Goal: Information Seeking & Learning: Learn about a topic

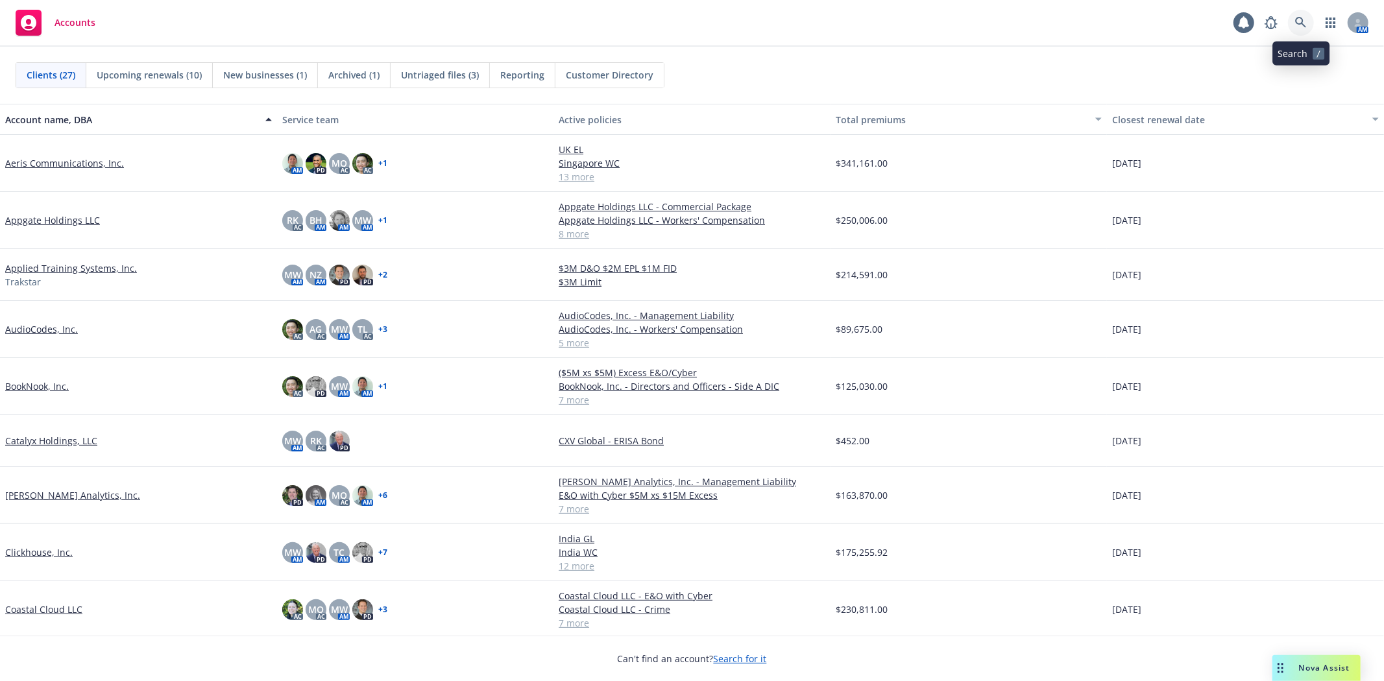
click at [1306, 26] on icon at bounding box center [1301, 23] width 12 height 12
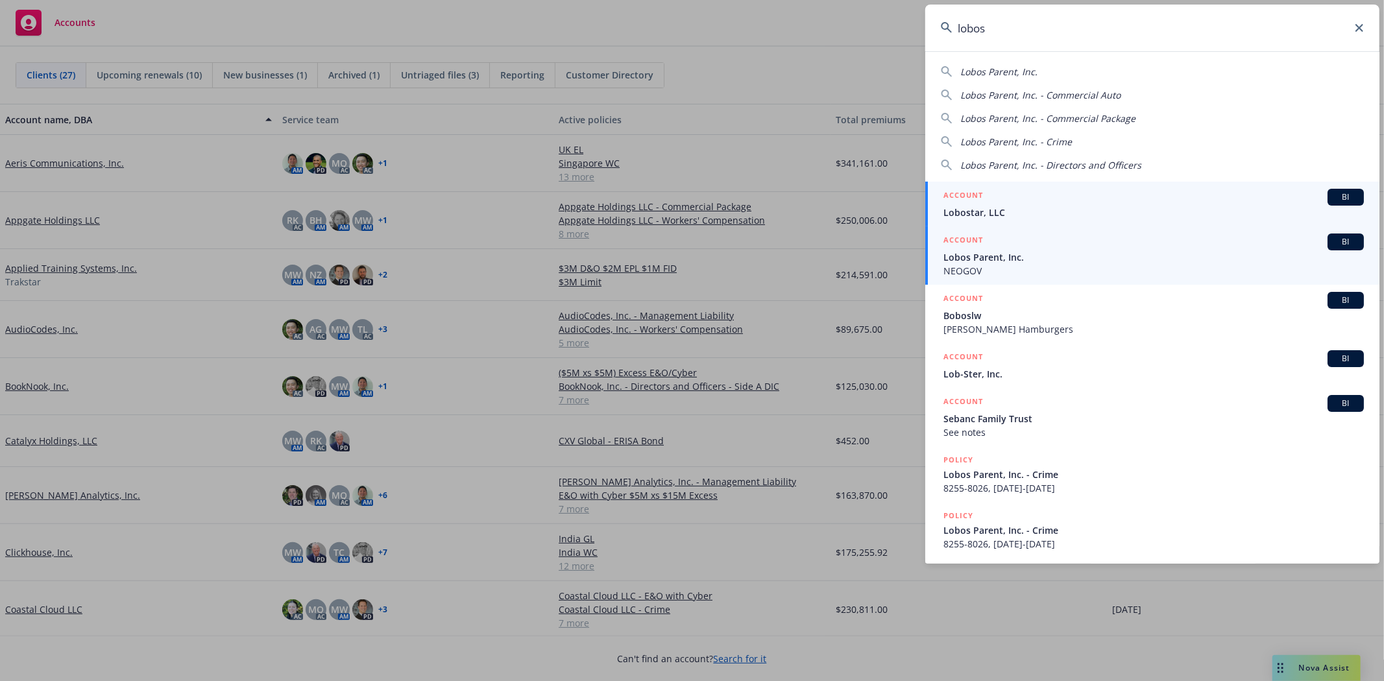
type input "lobos"
click at [990, 269] on span "NEOGOV" at bounding box center [1154, 271] width 421 height 14
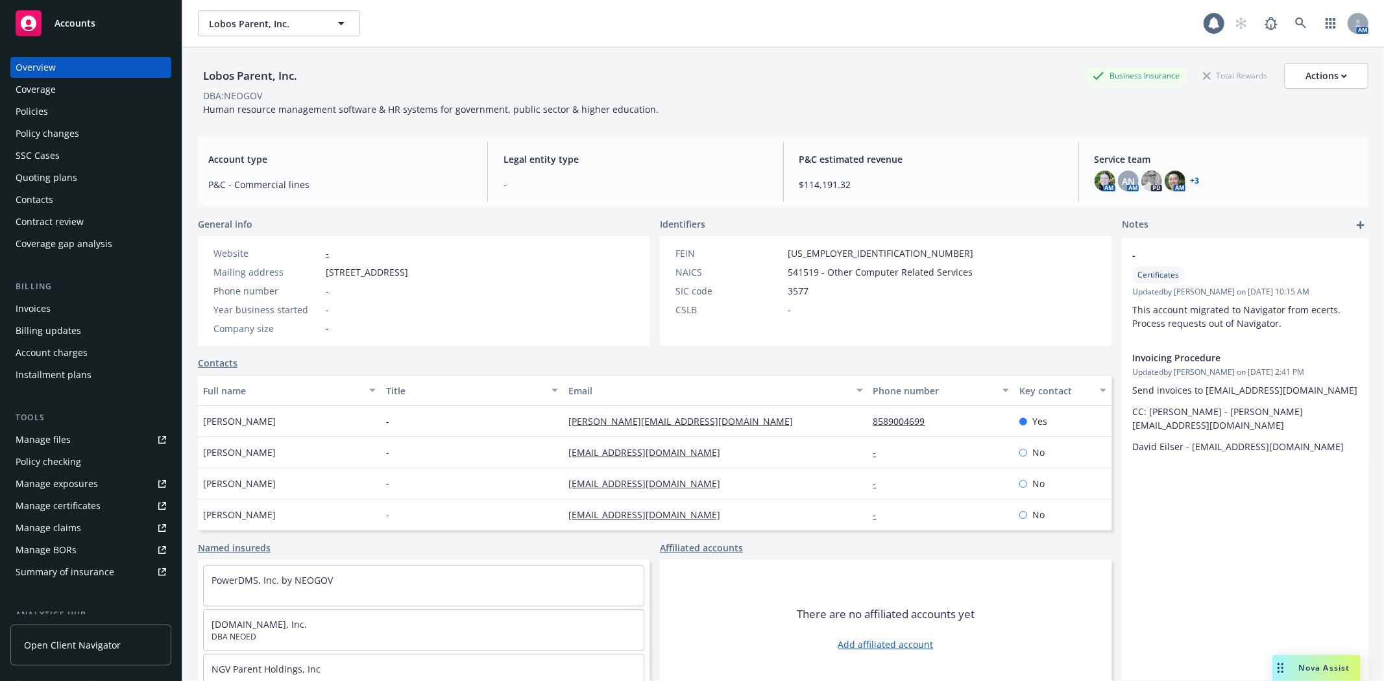
click at [43, 112] on div "Policies" at bounding box center [32, 111] width 32 height 21
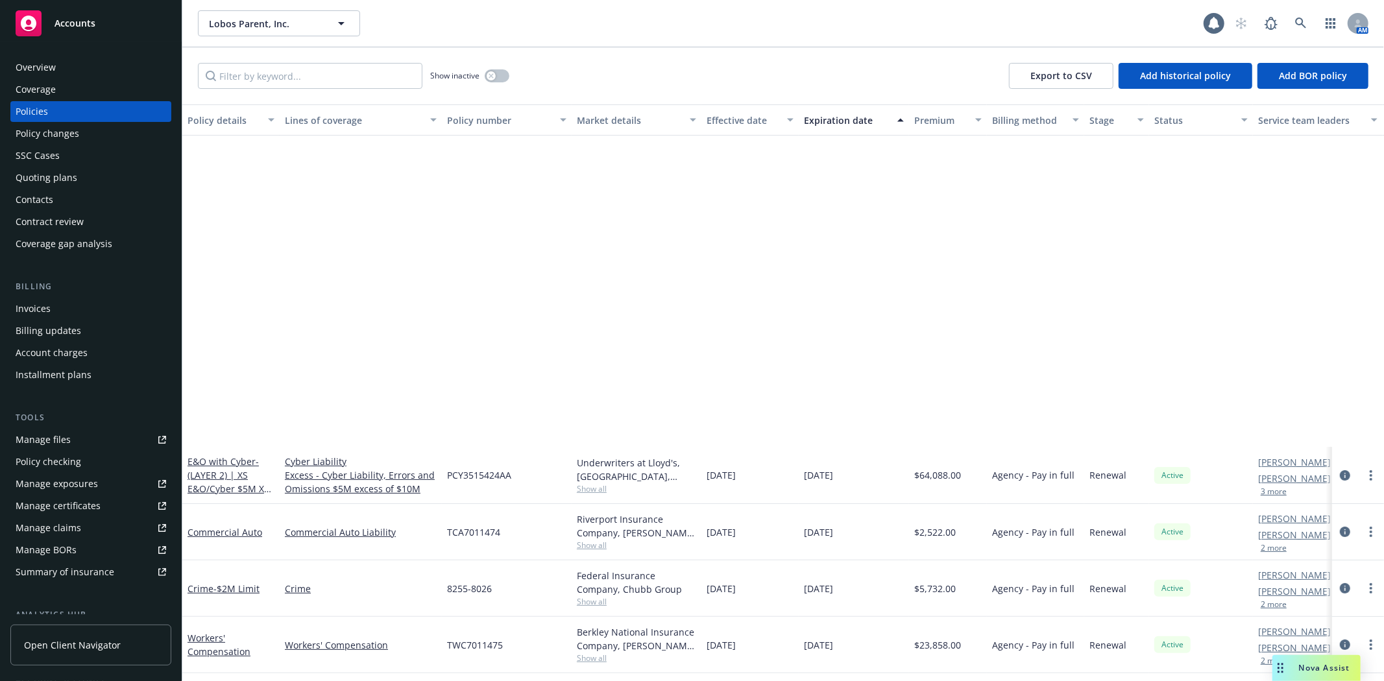
scroll to position [399, 0]
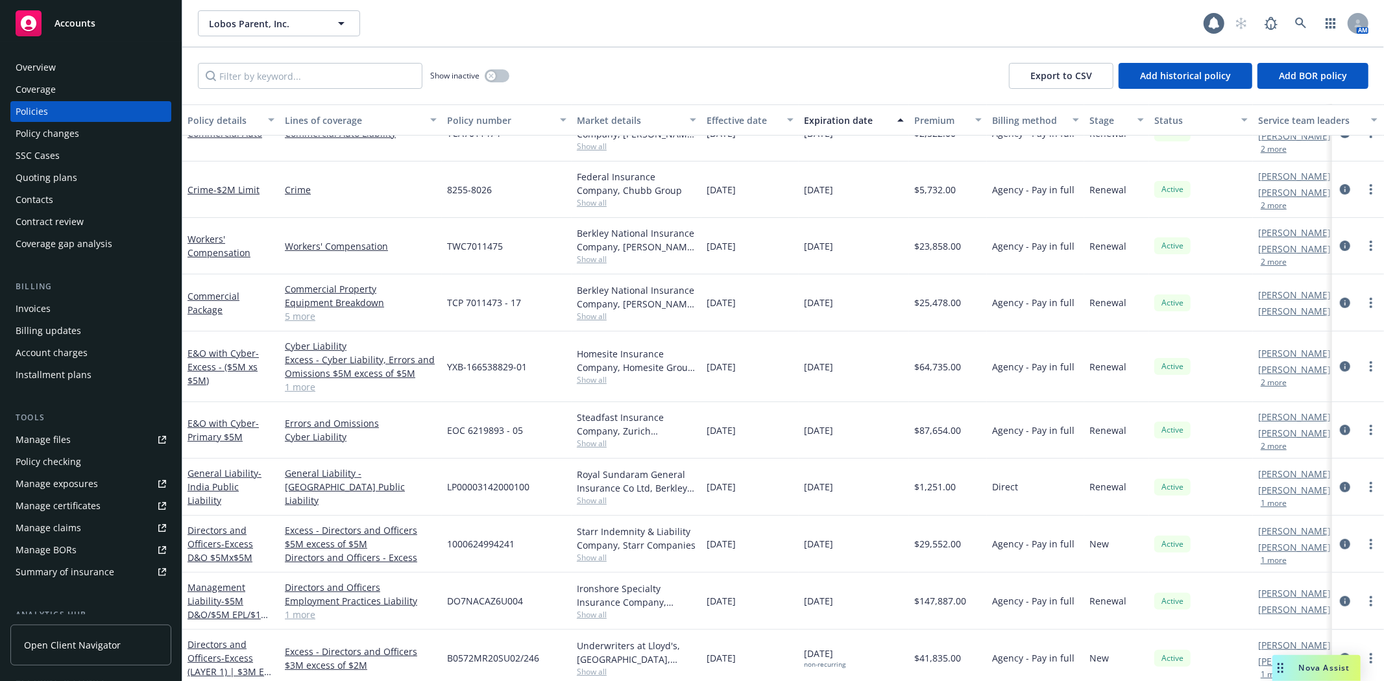
click at [34, 179] on div "Quoting plans" at bounding box center [47, 177] width 62 height 21
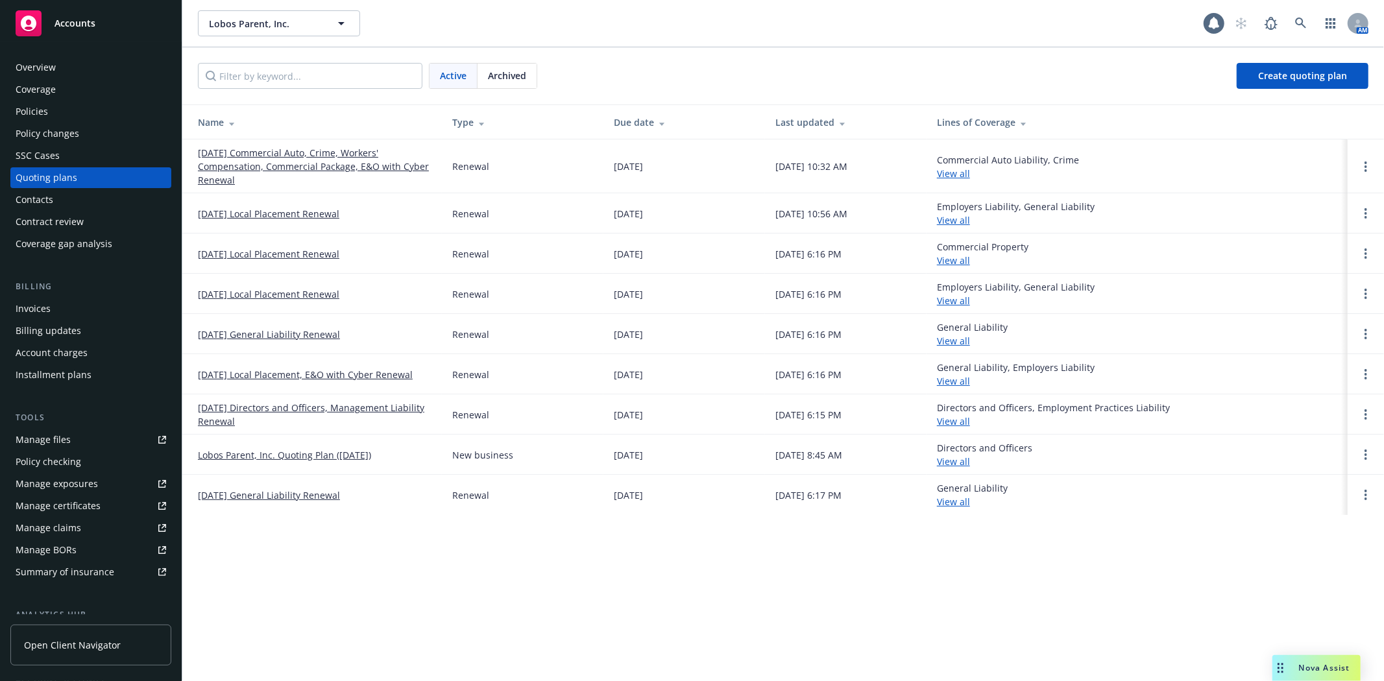
click at [284, 457] on link "Lobos Parent, Inc. Quoting Plan ([DATE])" at bounding box center [284, 455] width 173 height 14
click at [283, 370] on link "[DATE] Local Placement, E&O with Cyber Renewal" at bounding box center [305, 375] width 215 height 14
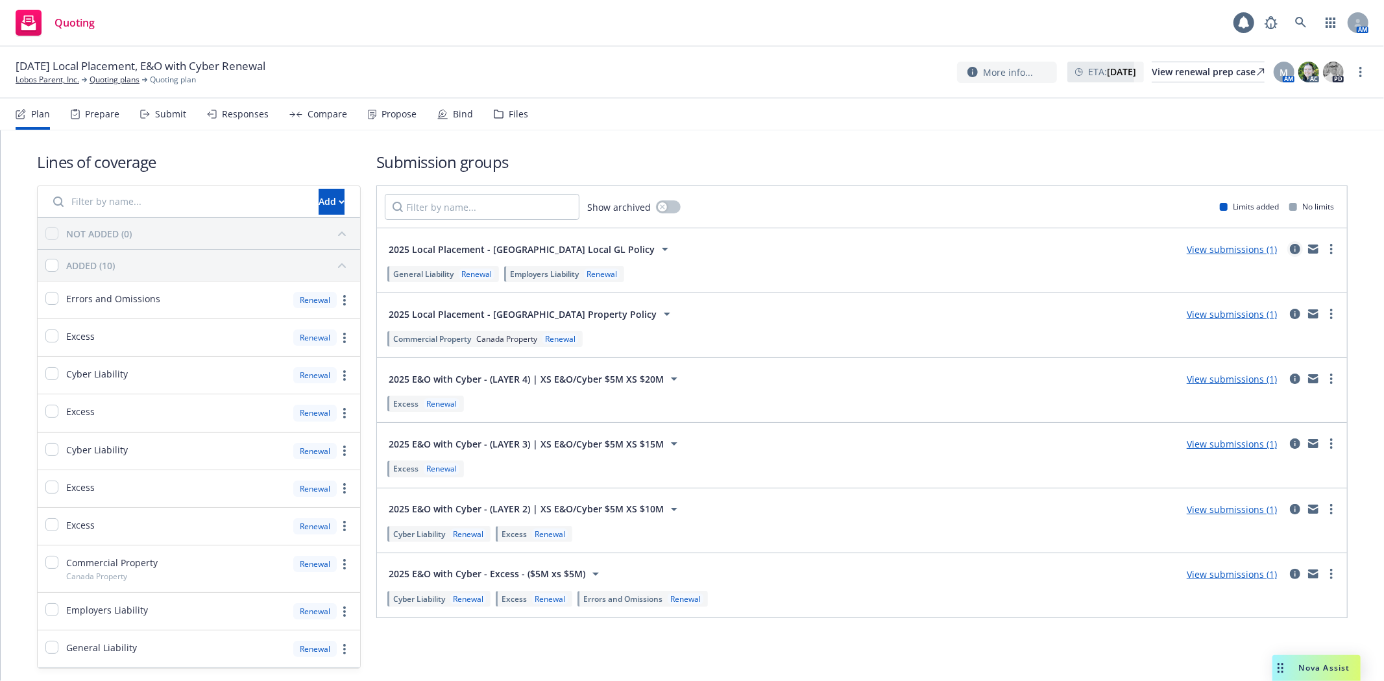
click at [1290, 245] on icon "circleInformation" at bounding box center [1295, 249] width 10 height 10
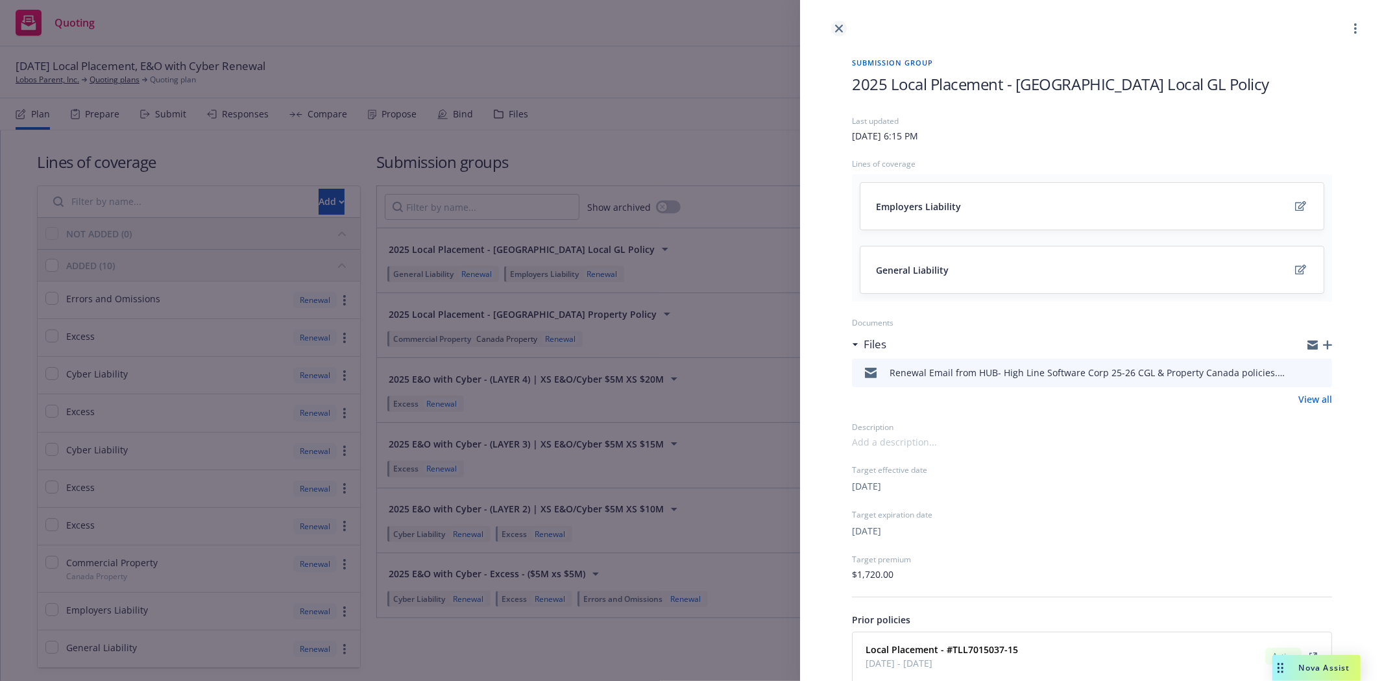
click at [836, 28] on icon "close" at bounding box center [839, 29] width 8 height 8
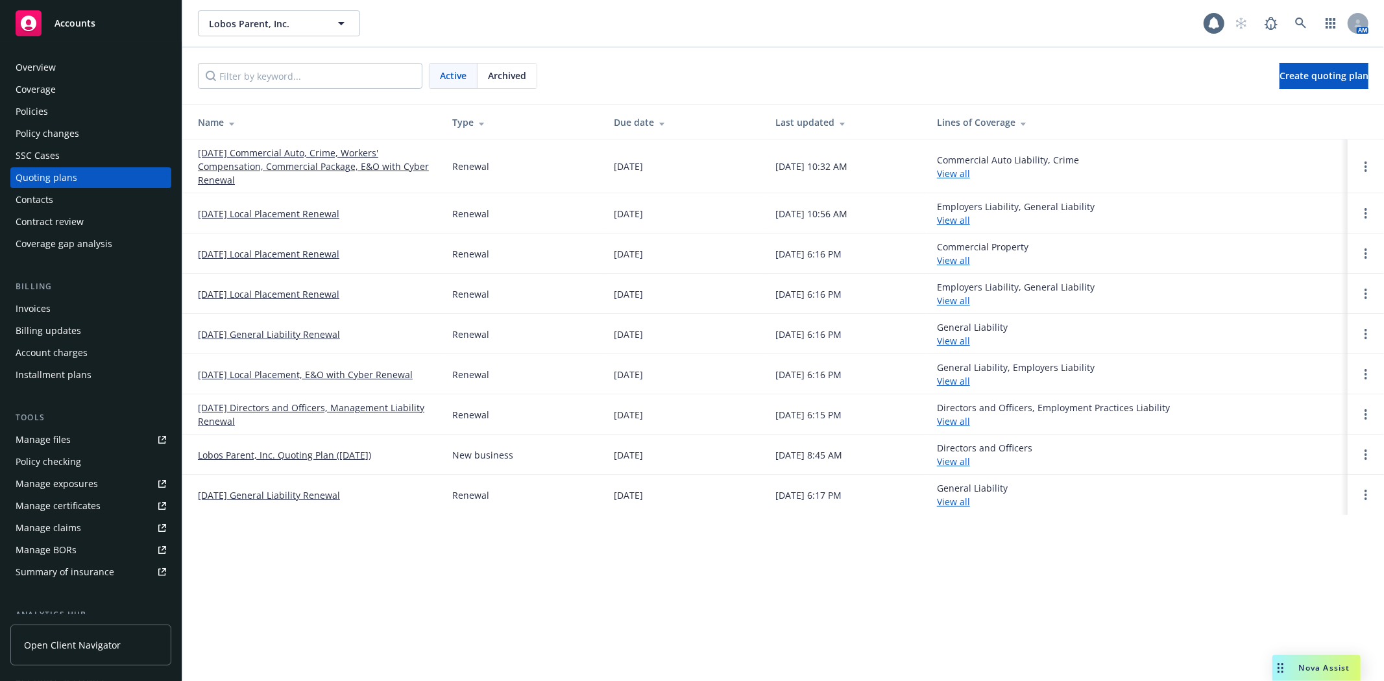
click at [300, 166] on link "09/25/25 Commercial Auto, Crime, Workers' Compensation, Commercial Package, E&O…" at bounding box center [315, 166] width 234 height 41
click at [313, 212] on link "[DATE] Local Placement Renewal" at bounding box center [268, 214] width 141 height 14
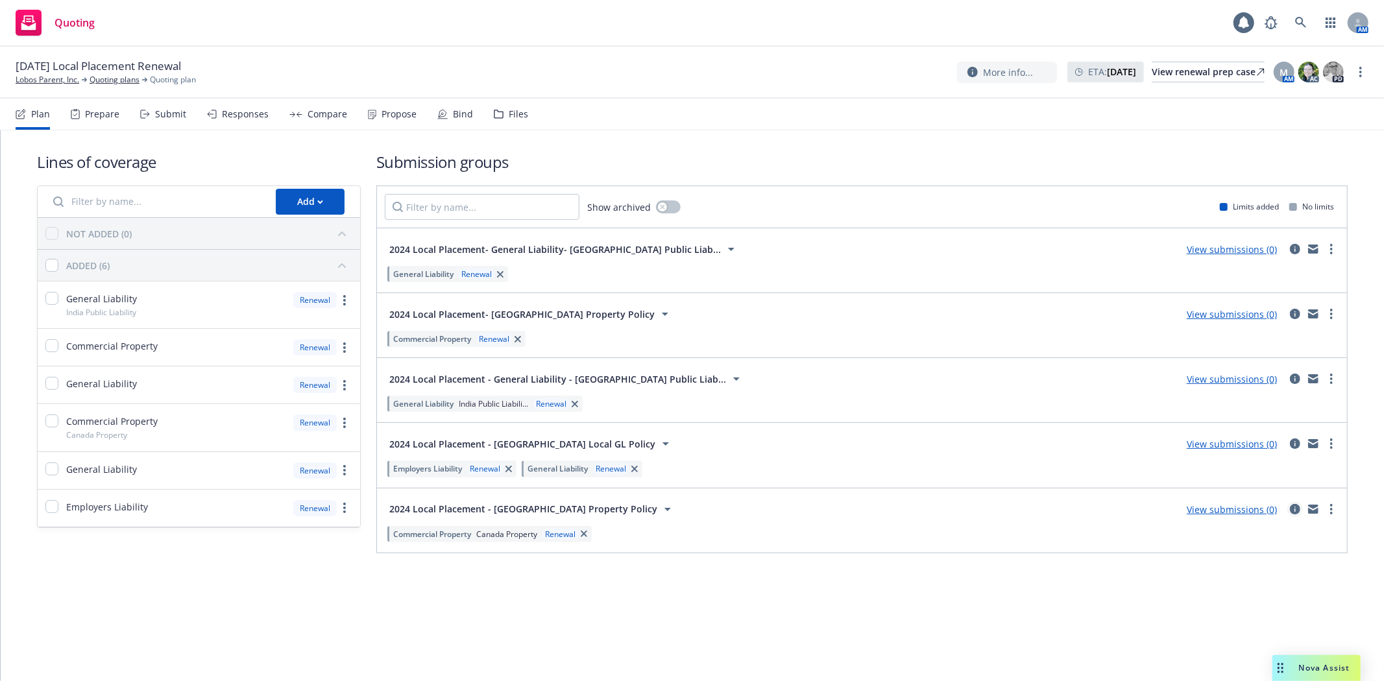
click at [1295, 510] on icon "circleInformation" at bounding box center [1295, 509] width 10 height 10
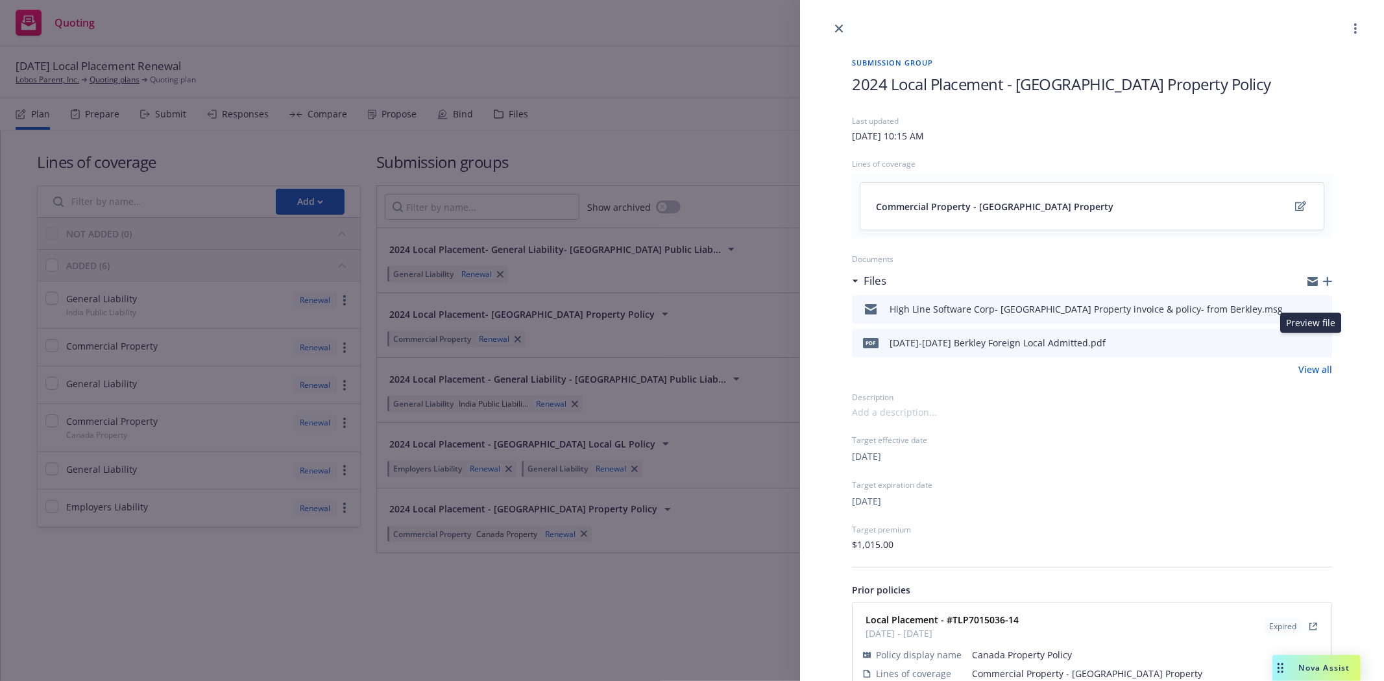
click at [1314, 344] on icon "preview file" at bounding box center [1320, 342] width 12 height 9
click at [839, 25] on icon "close" at bounding box center [839, 29] width 8 height 8
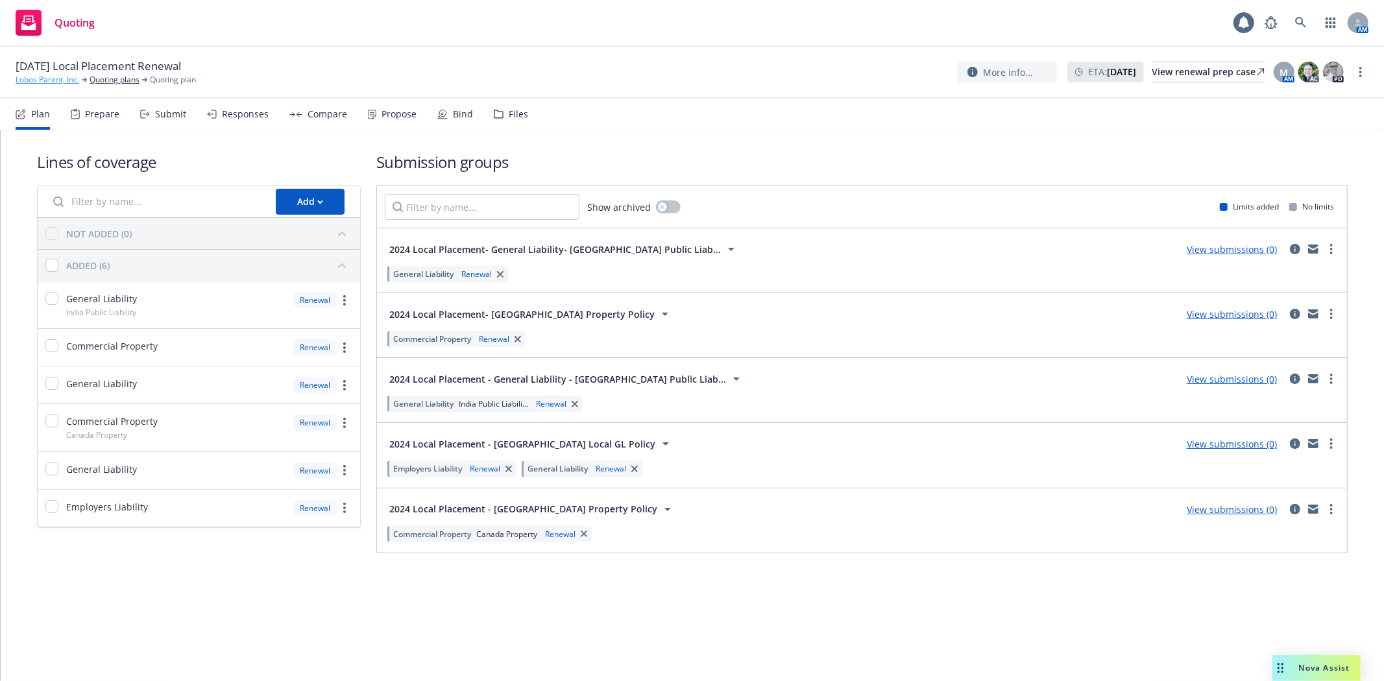
click at [71, 80] on link "Lobos Parent, Inc." at bounding box center [48, 80] width 64 height 12
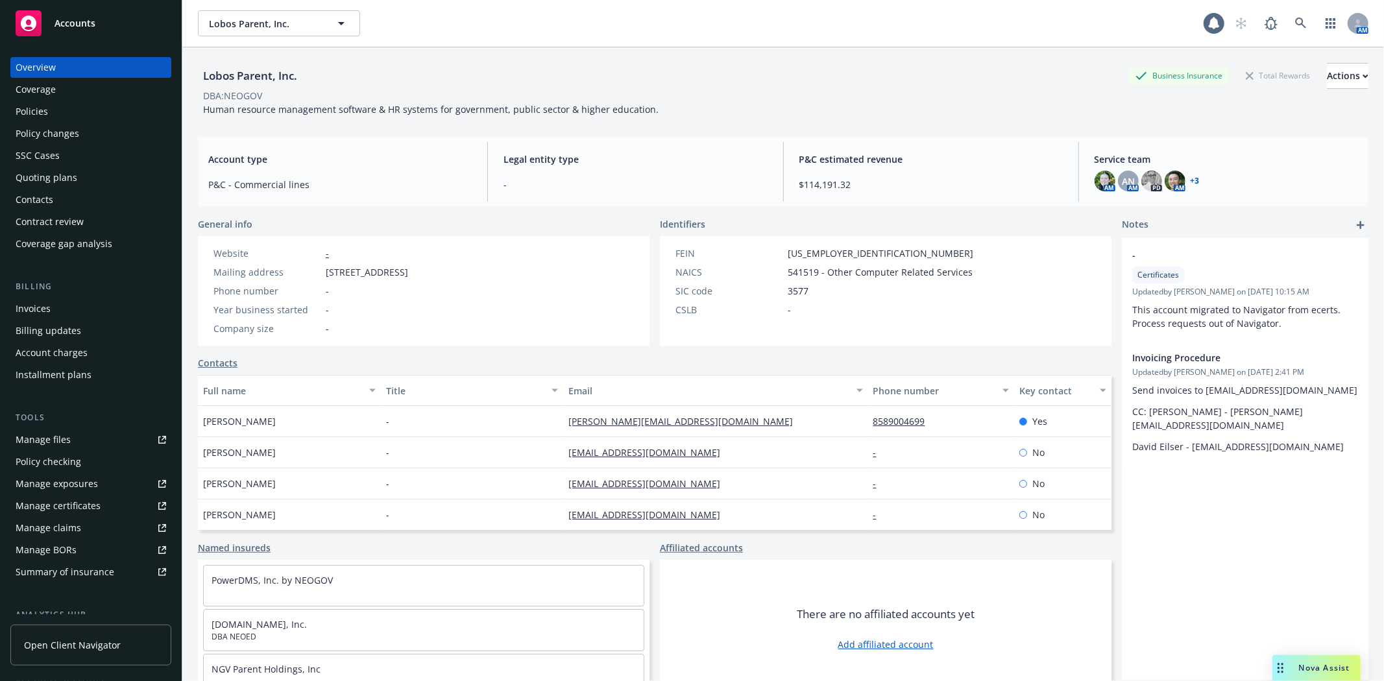
drag, startPoint x: 45, startPoint y: 107, endPoint x: 112, endPoint y: 116, distance: 66.7
click at [45, 107] on div "Policies" at bounding box center [32, 111] width 32 height 21
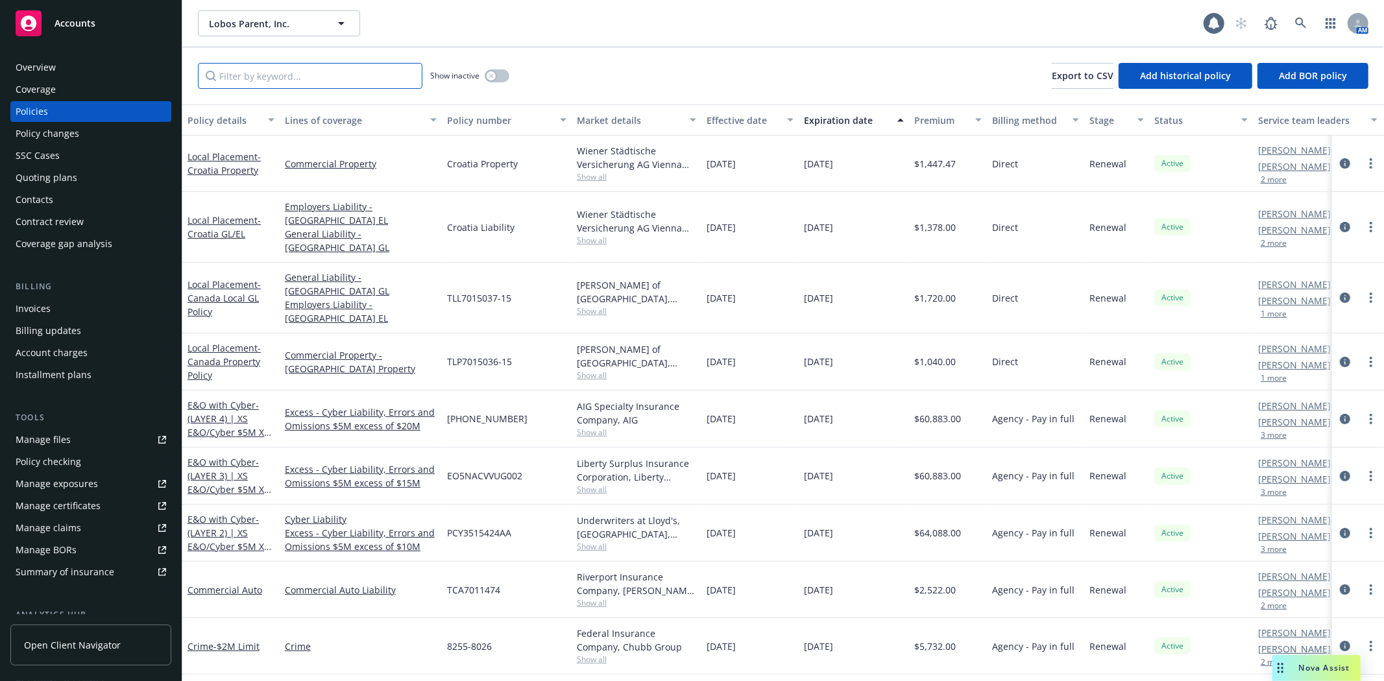
click at [279, 79] on input "Filter by keyword..." at bounding box center [310, 76] width 225 height 26
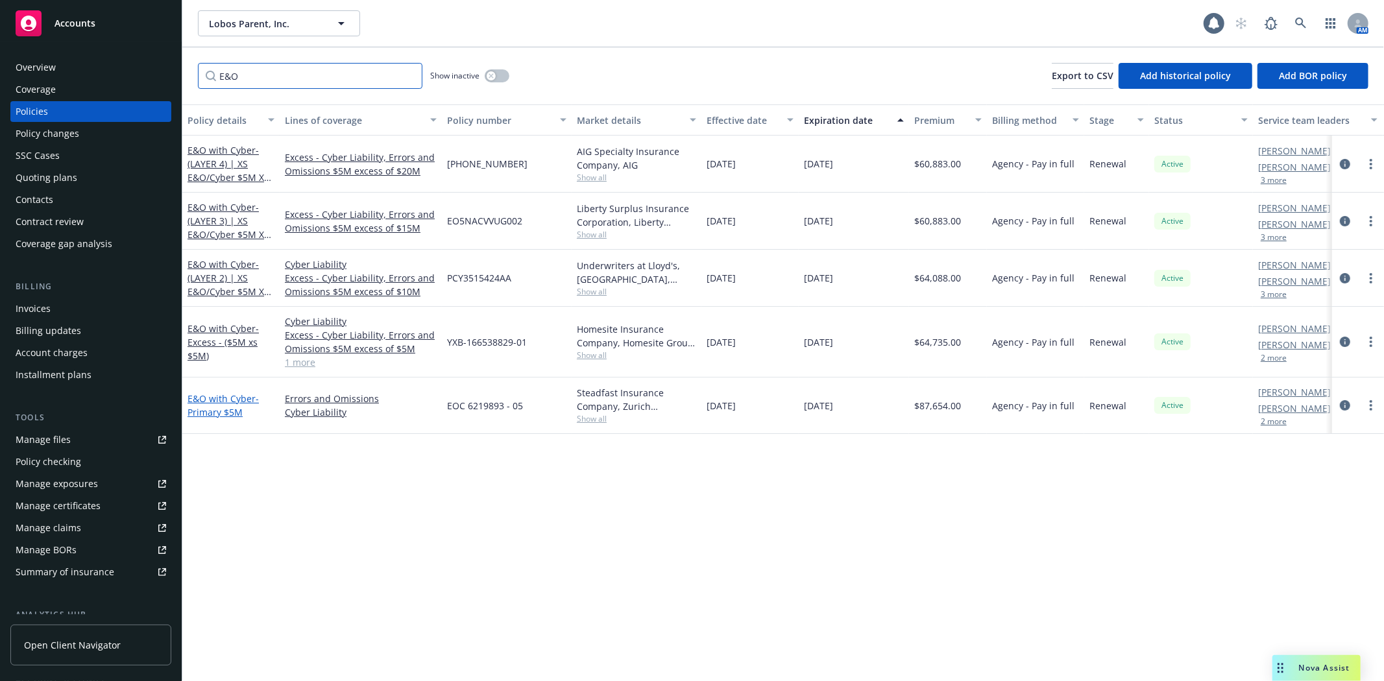
type input "E&O"
click at [203, 414] on span "- Primary $5M" at bounding box center [223, 406] width 71 height 26
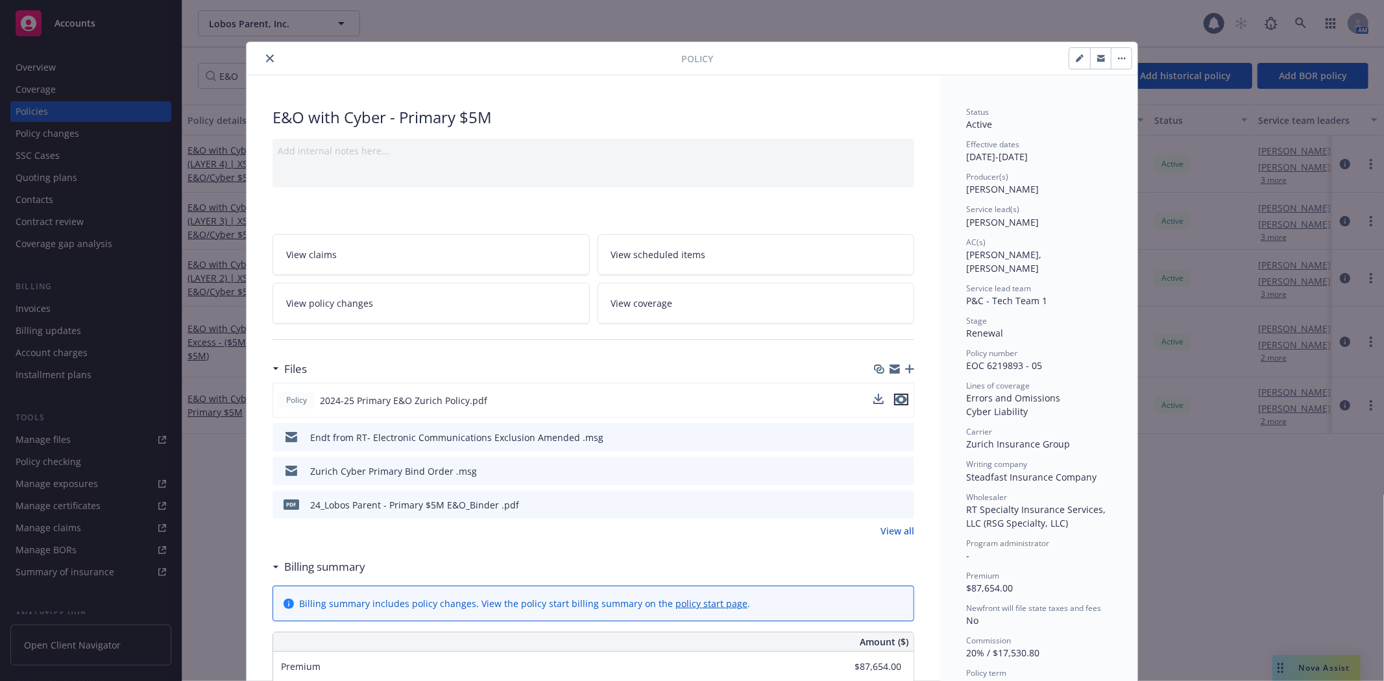
click at [896, 398] on icon "preview file" at bounding box center [902, 399] width 12 height 9
click at [270, 65] on div at bounding box center [467, 59] width 430 height 16
click at [266, 56] on icon "close" at bounding box center [270, 59] width 8 height 8
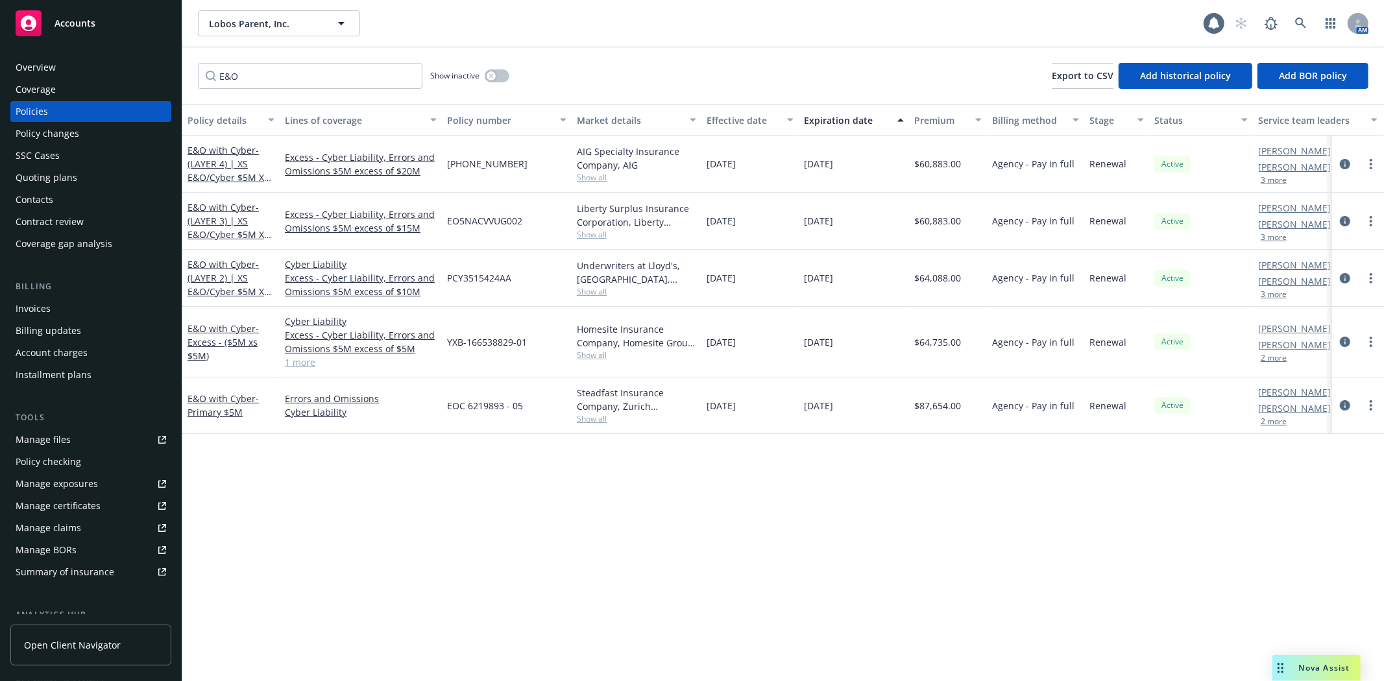
click at [52, 243] on div "Coverage gap analysis" at bounding box center [64, 244] width 97 height 21
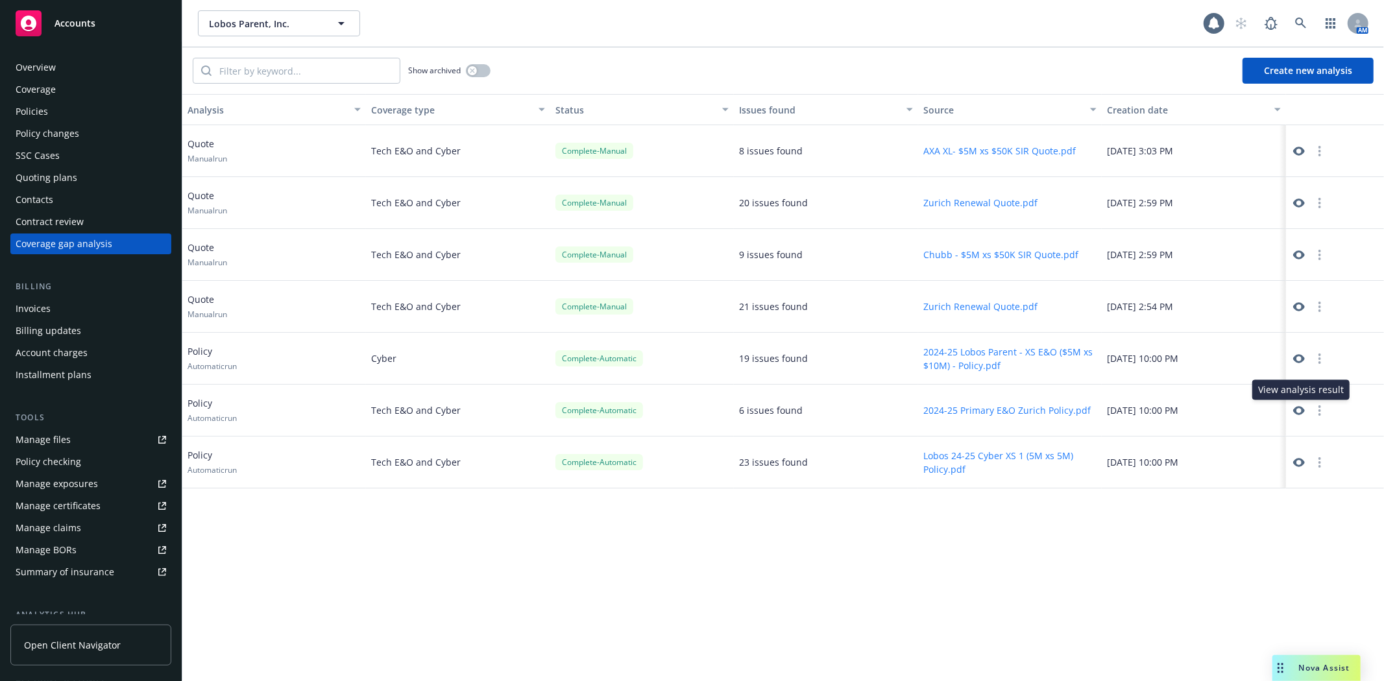
click at [1299, 411] on icon at bounding box center [1299, 411] width 12 height 12
click at [64, 117] on div "Policies" at bounding box center [91, 111] width 151 height 21
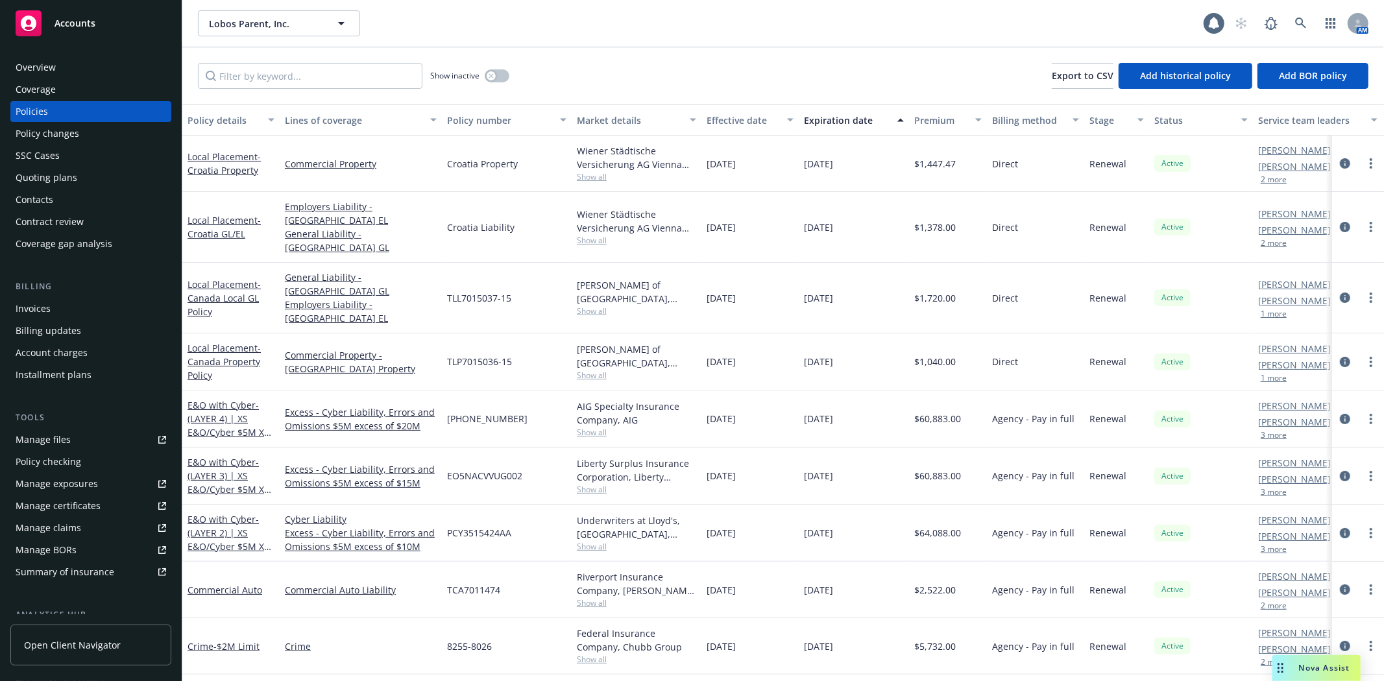
click at [55, 171] on div "Quoting plans" at bounding box center [47, 177] width 62 height 21
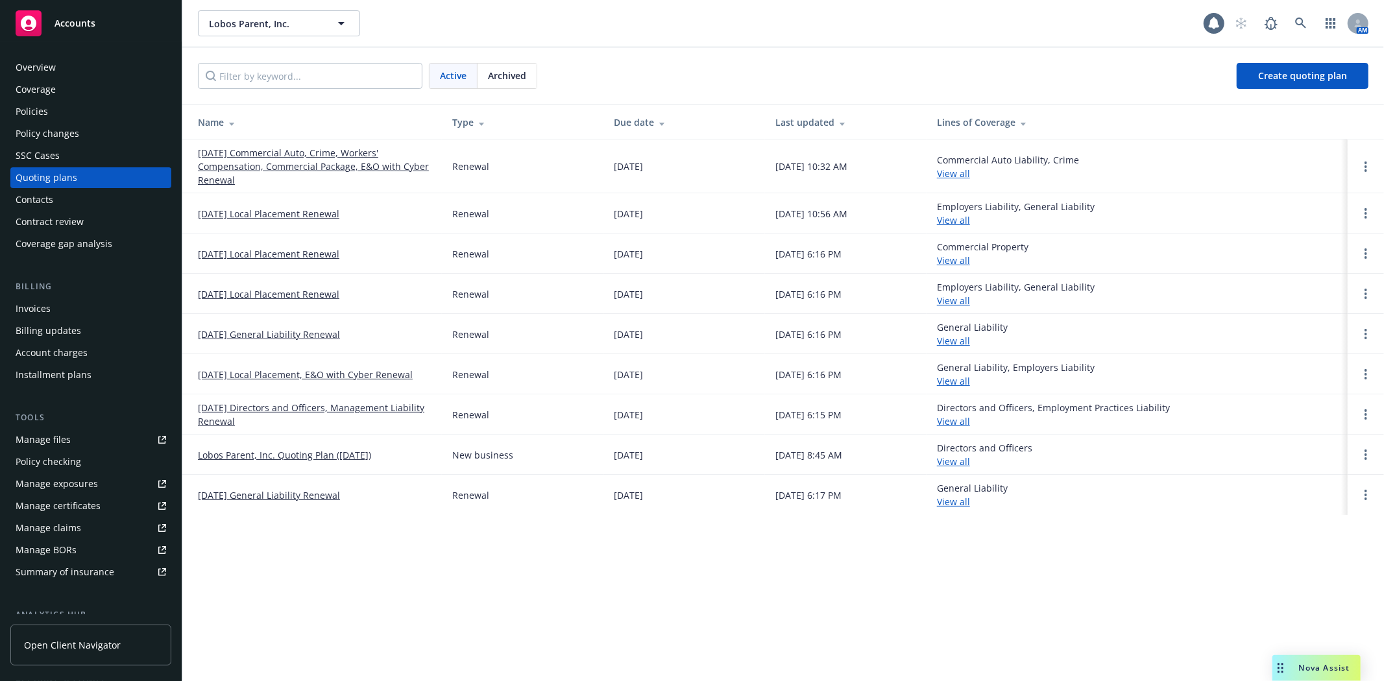
click at [277, 166] on link "09/25/25 Commercial Auto, Crime, Workers' Compensation, Commercial Package, E&O…" at bounding box center [315, 166] width 234 height 41
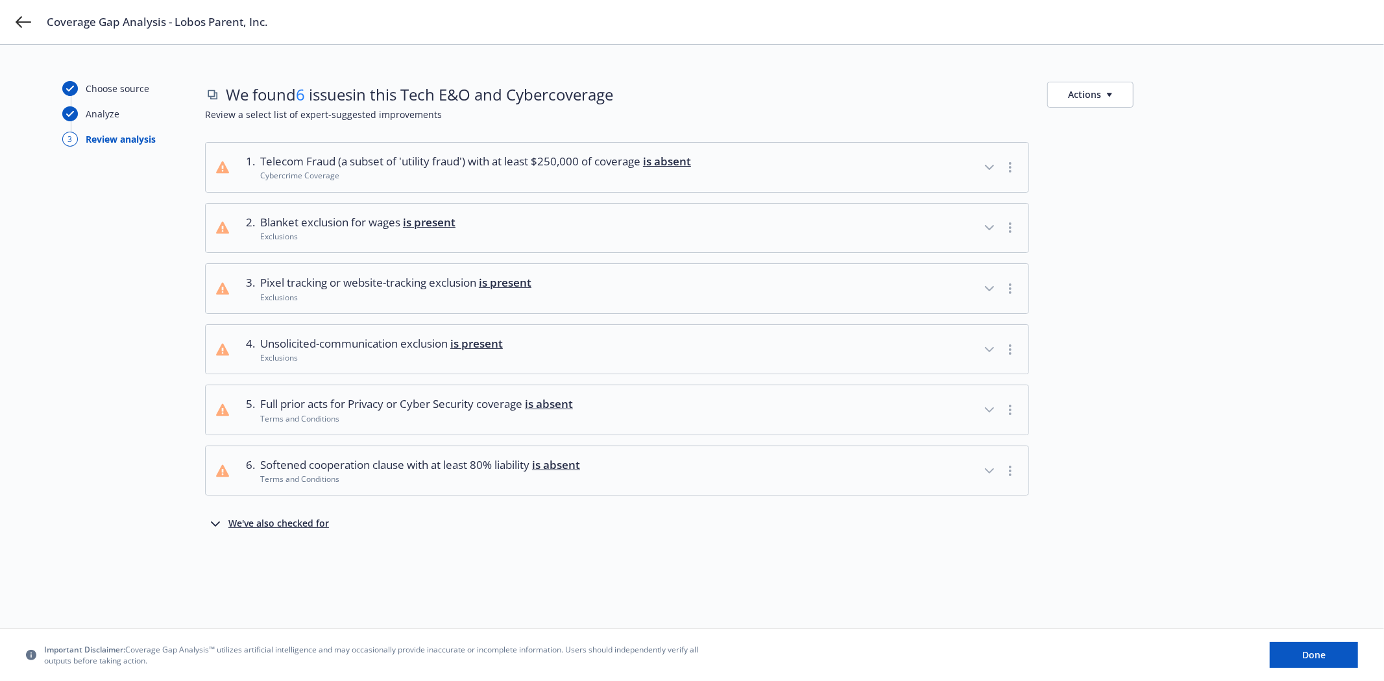
click at [215, 524] on icon "button" at bounding box center [216, 525] width 16 height 16
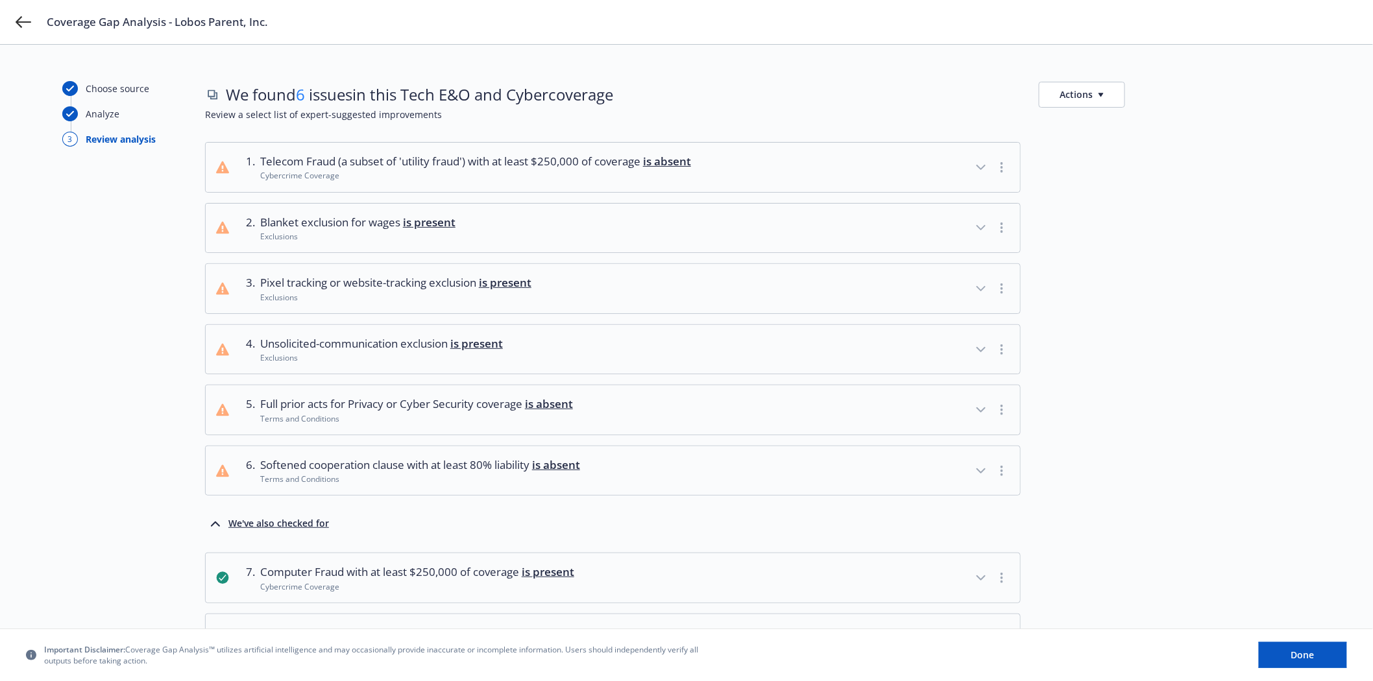
scroll to position [456, 0]
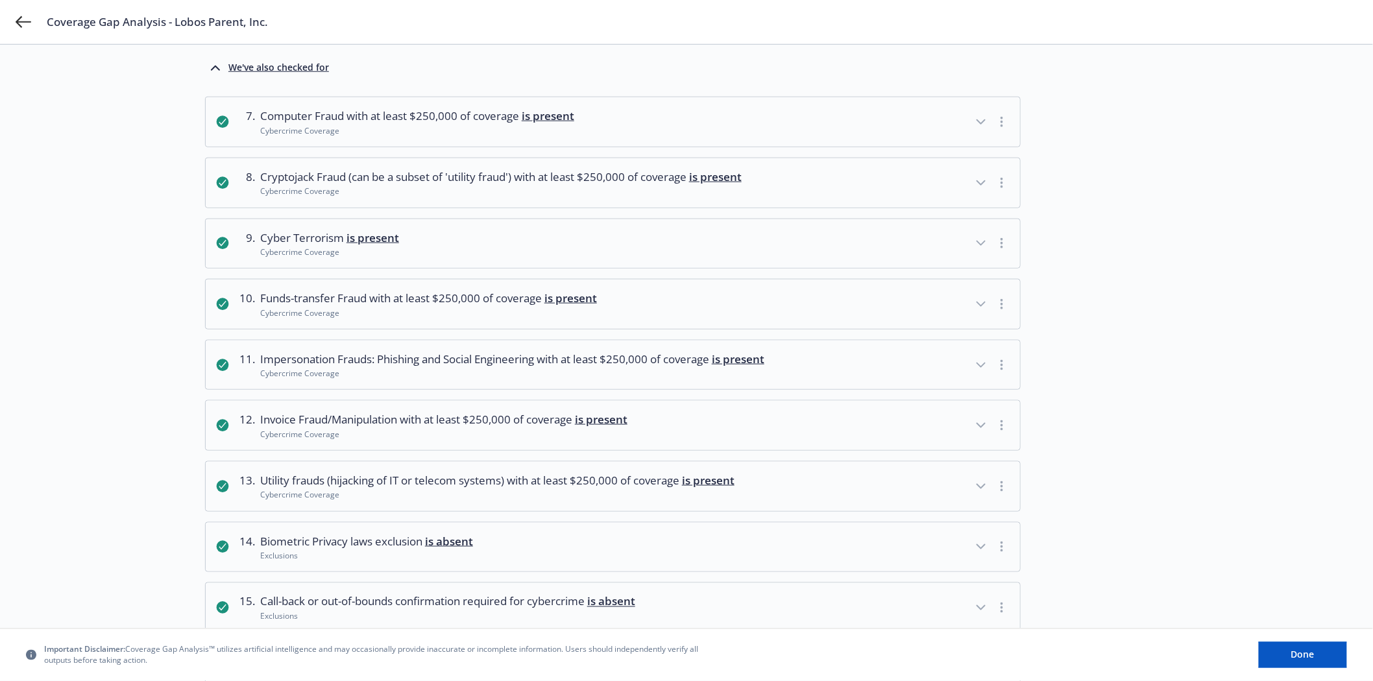
click at [975, 184] on icon "button" at bounding box center [982, 183] width 16 height 16
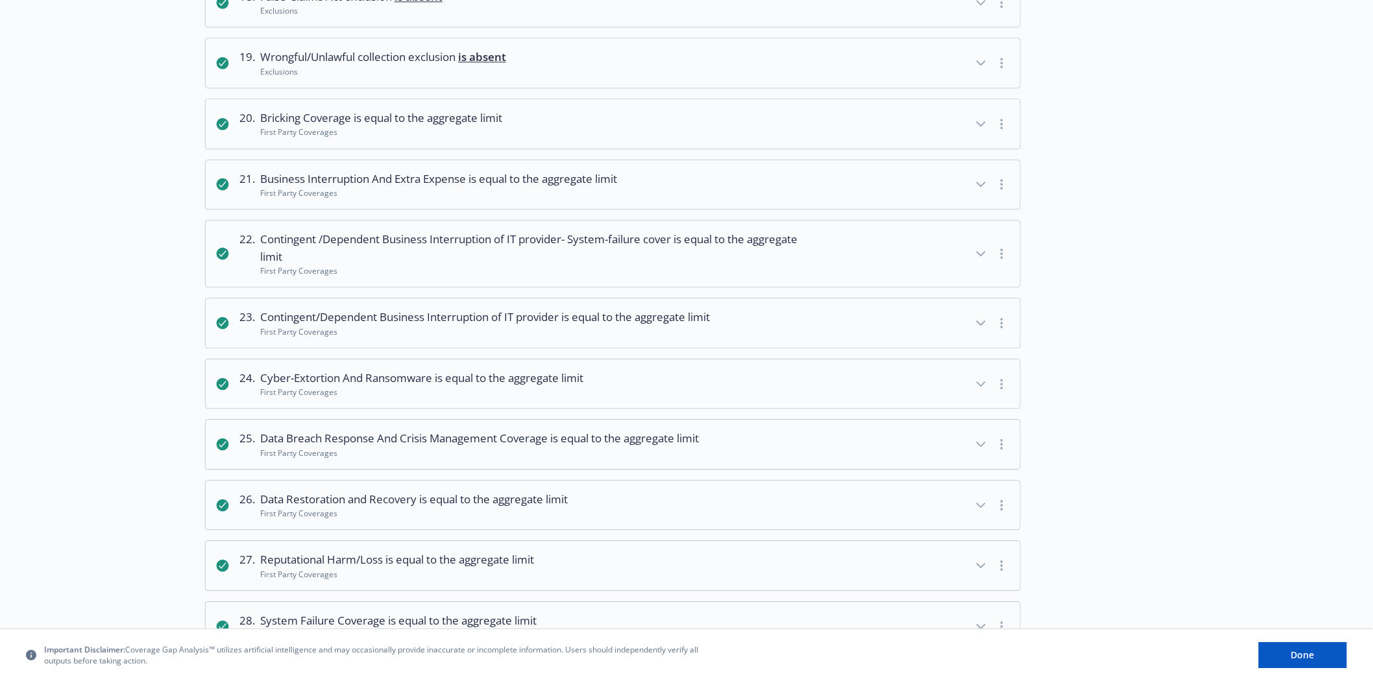
scroll to position [1798, 0]
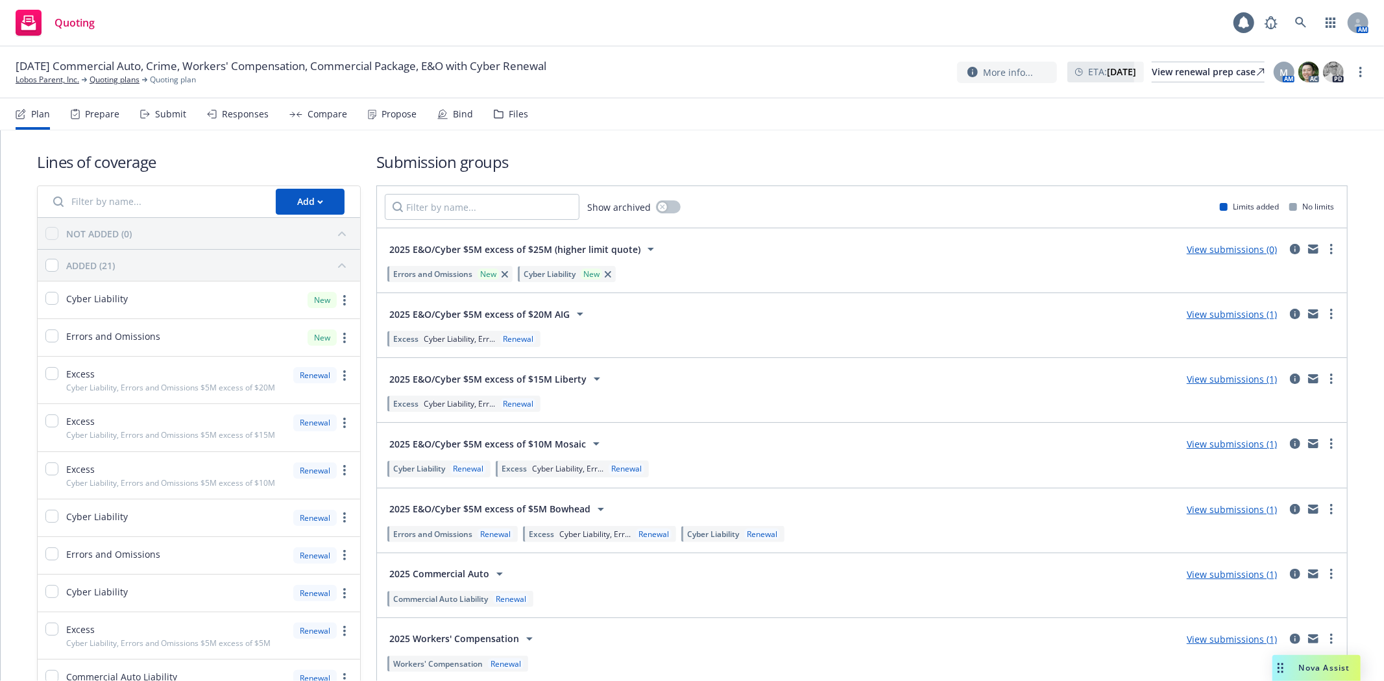
click at [165, 118] on div "Submit" at bounding box center [170, 114] width 31 height 10
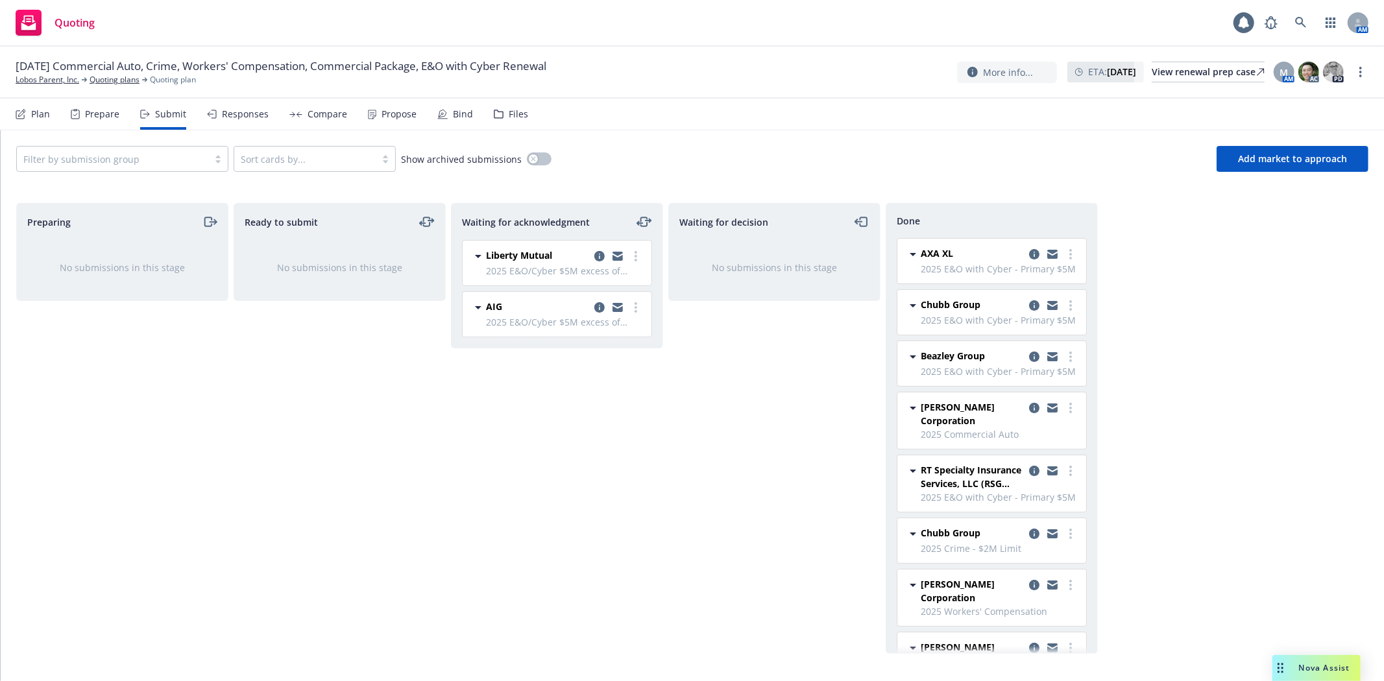
scroll to position [173, 0]
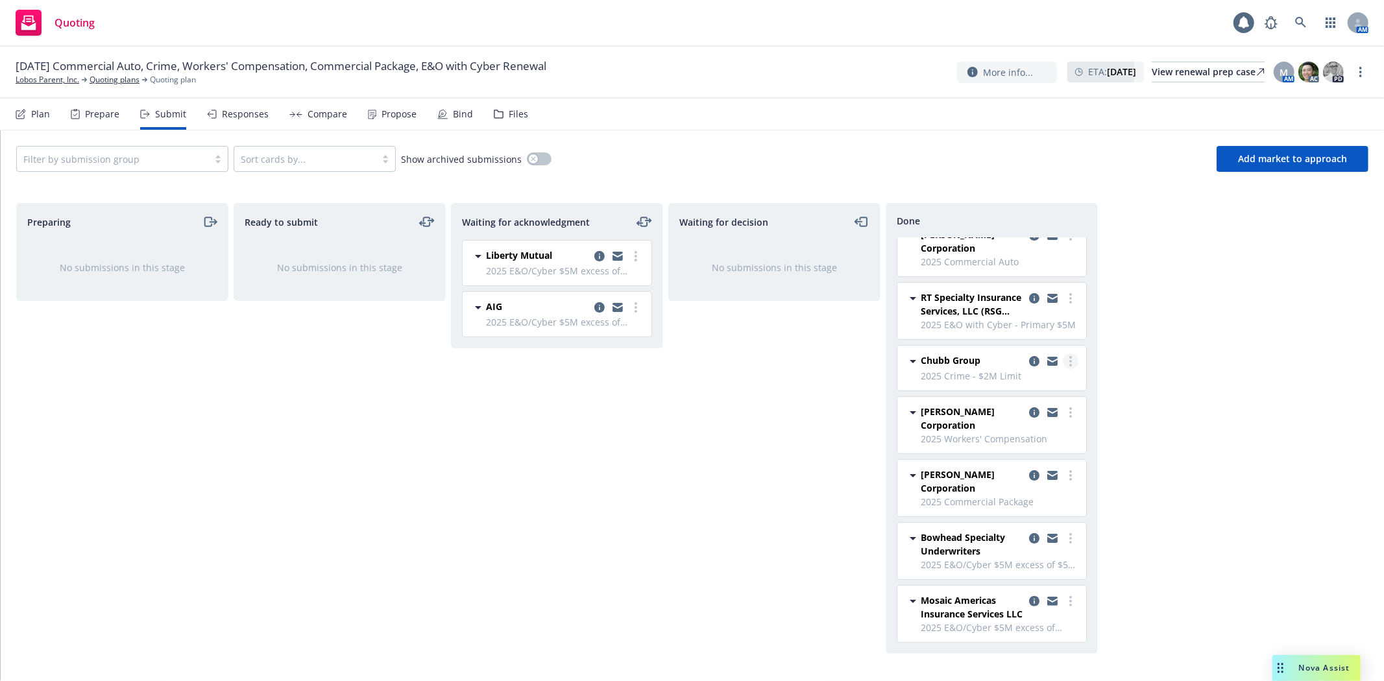
click at [1070, 362] on icon "more" at bounding box center [1071, 361] width 3 height 10
click at [1151, 354] on div "Preparing No submissions in this stage Ready to submit No submissions in this s…" at bounding box center [692, 428] width 1353 height 451
click at [1029, 360] on icon "copy logging email" at bounding box center [1034, 361] width 10 height 10
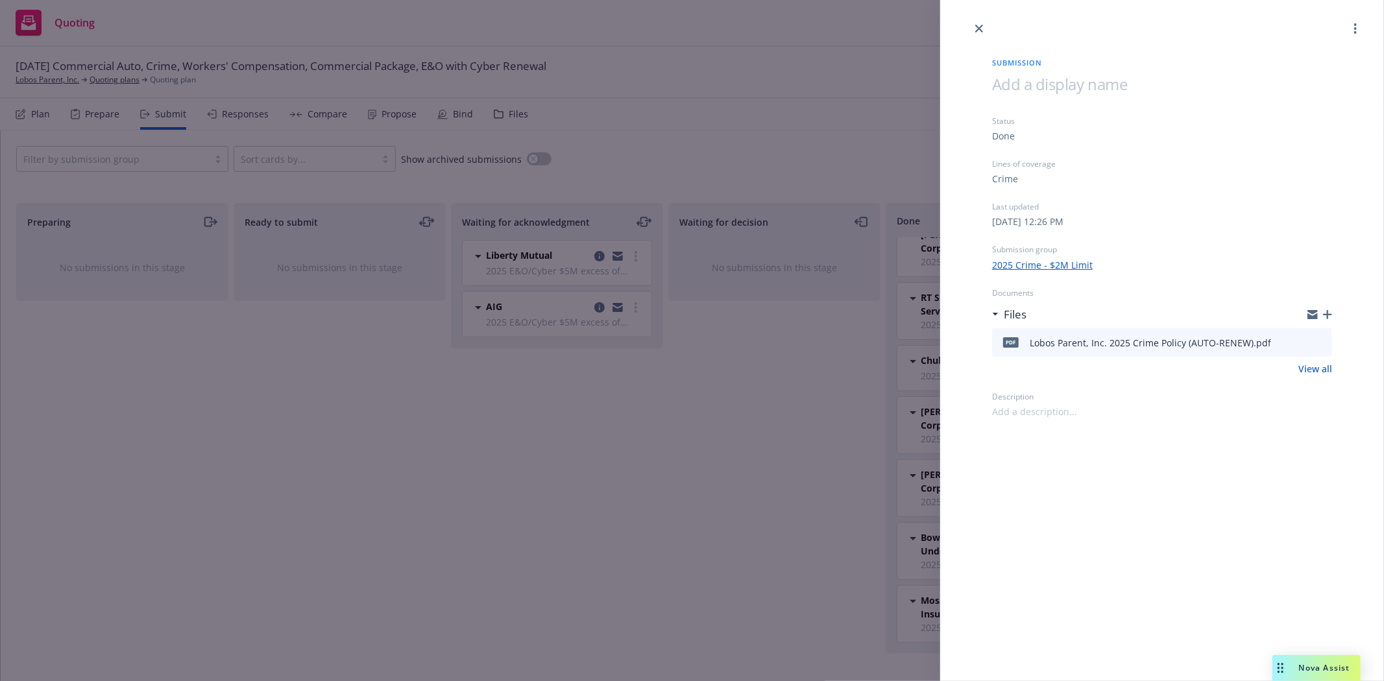
click at [1313, 310] on icon "button" at bounding box center [1313, 315] width 10 height 10
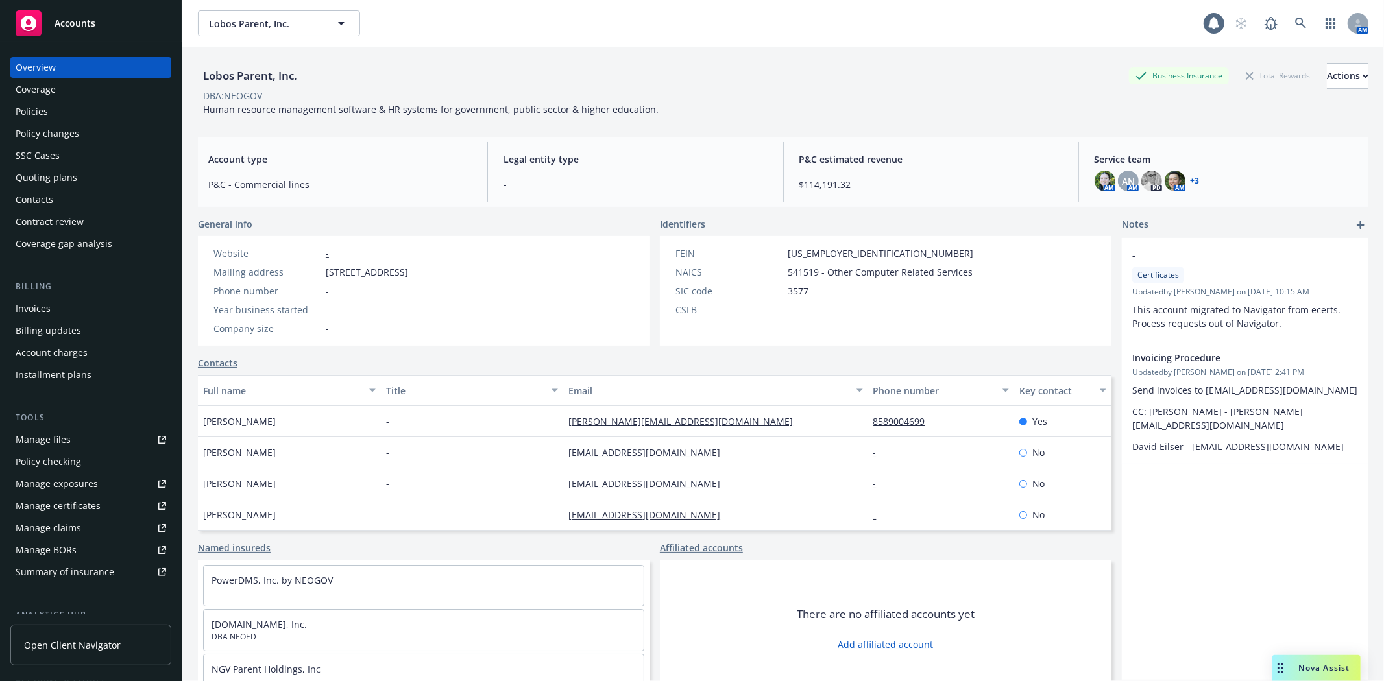
click at [45, 112] on div "Policies" at bounding box center [32, 111] width 32 height 21
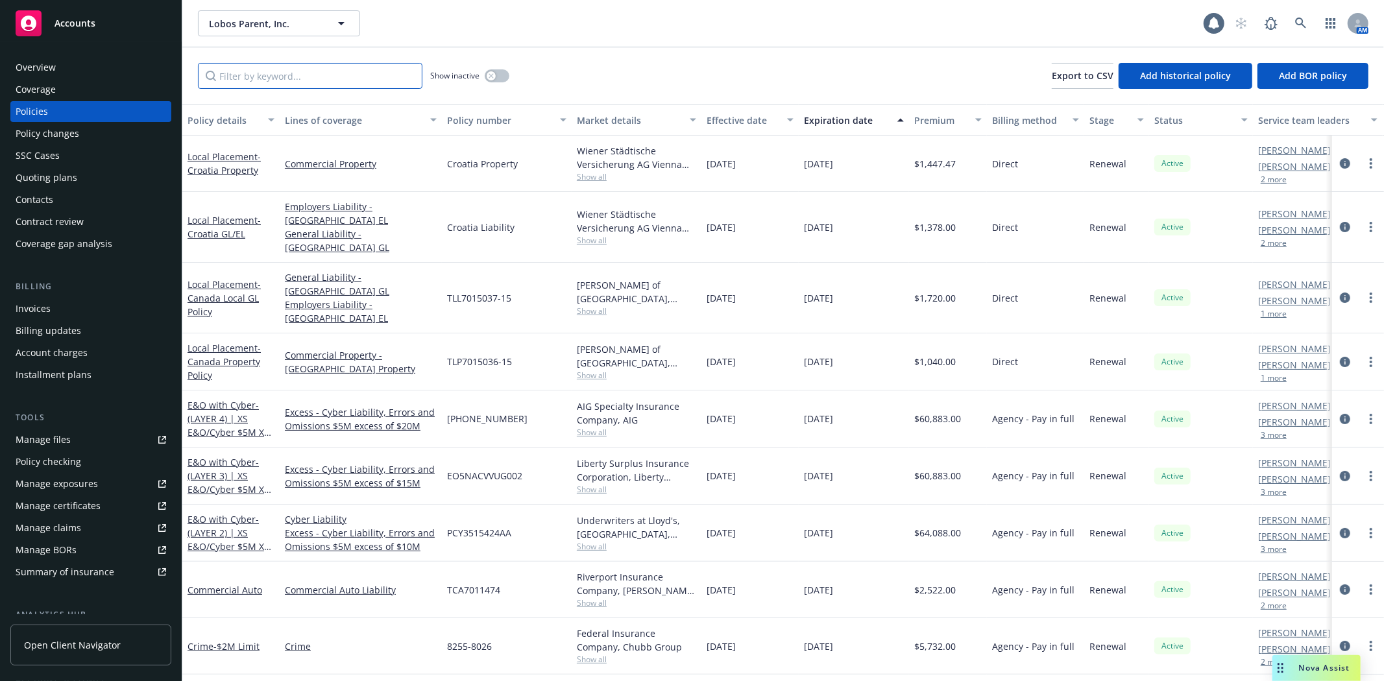
click at [292, 76] on input "Filter by keyword..." at bounding box center [310, 76] width 225 height 26
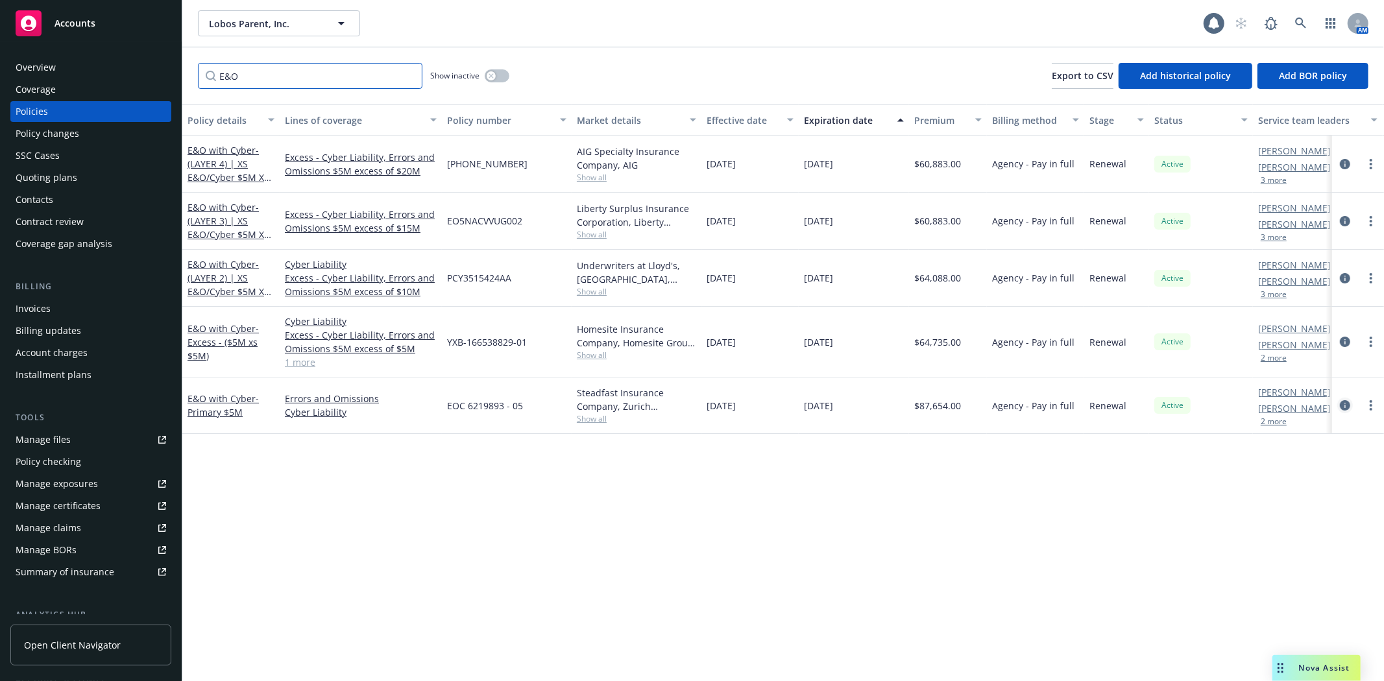
type input "E&O"
click at [1346, 406] on icon "circleInformation" at bounding box center [1345, 405] width 10 height 10
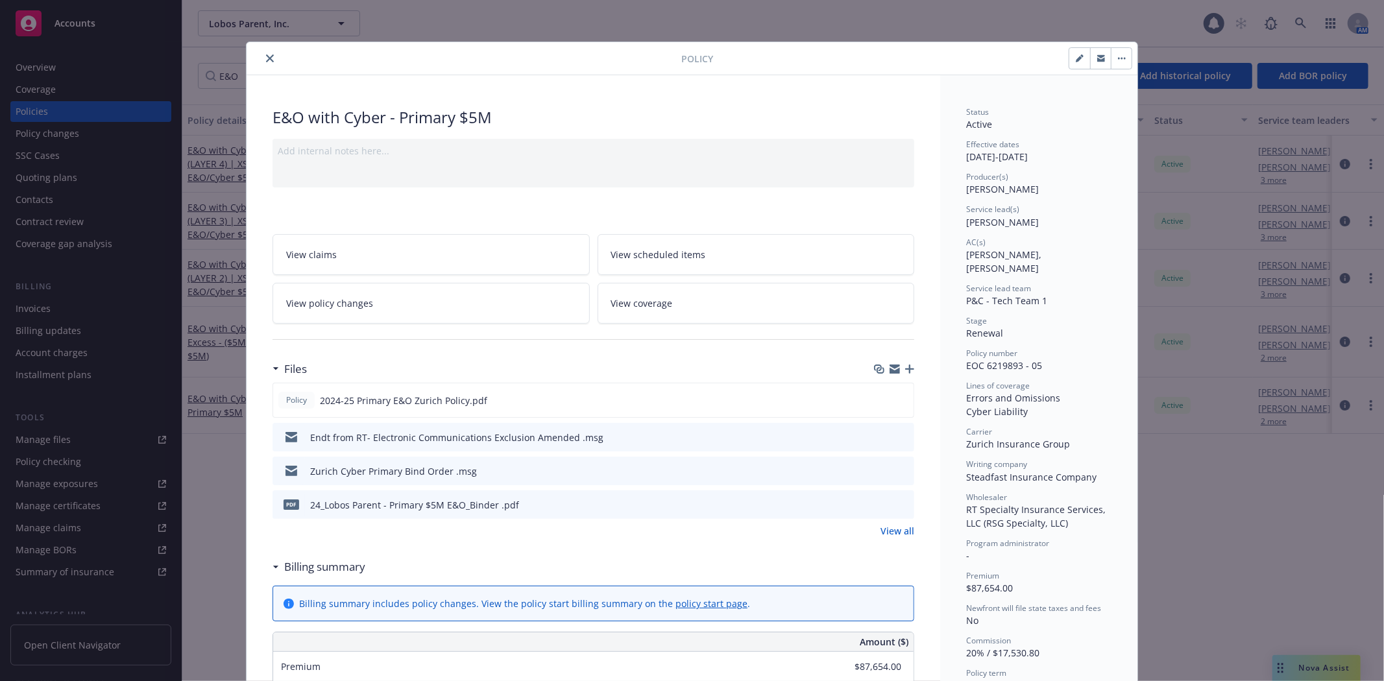
click at [268, 56] on icon "close" at bounding box center [270, 59] width 8 height 8
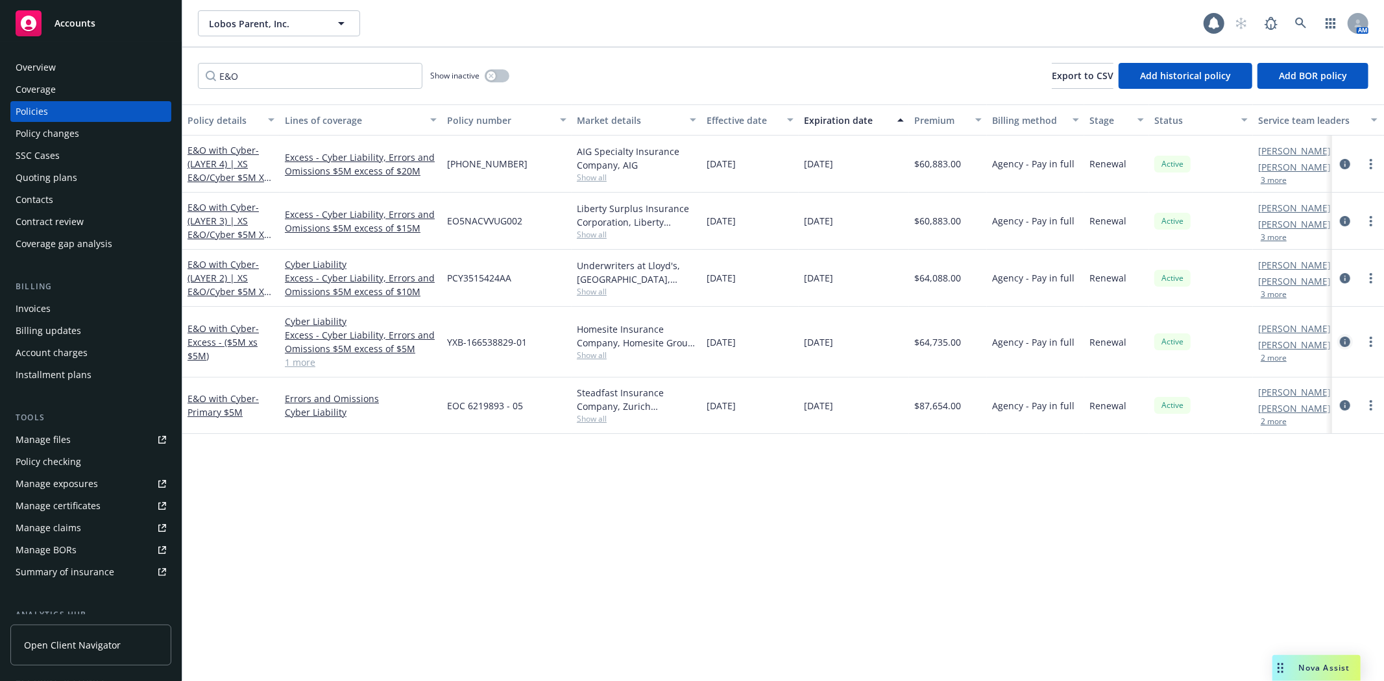
click at [1344, 345] on icon "circleInformation" at bounding box center [1345, 342] width 10 height 10
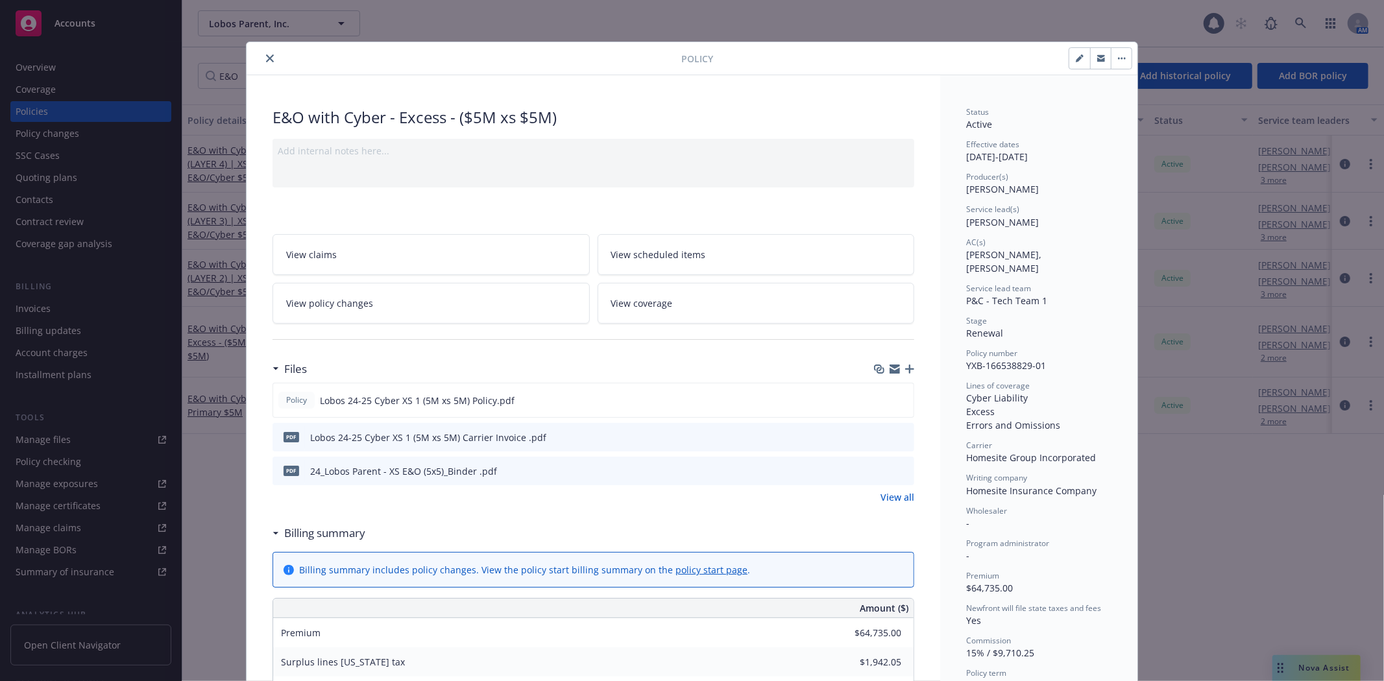
click at [267, 59] on icon "close" at bounding box center [270, 59] width 8 height 8
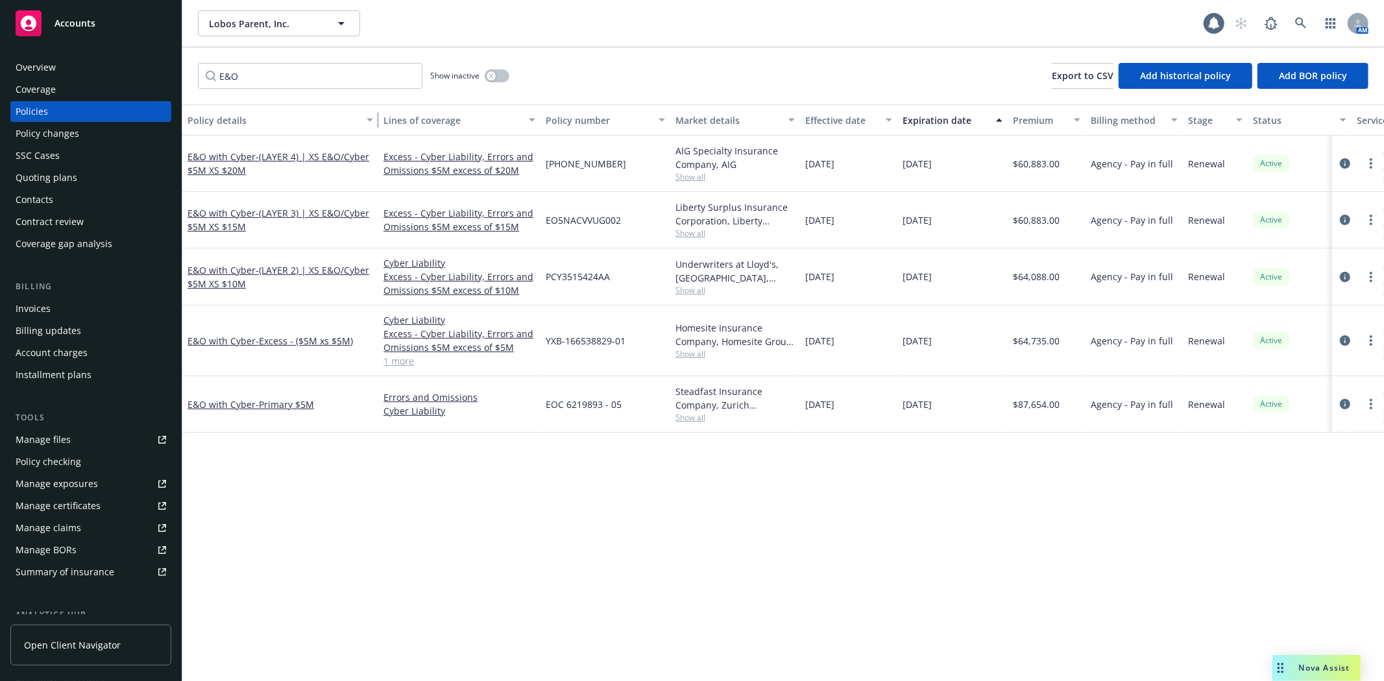
drag, startPoint x: 276, startPoint y: 115, endPoint x: 374, endPoint y: 143, distance: 102.7
click at [374, 143] on div "Policy details Lines of coverage Policy number Market details Effective date Ex…" at bounding box center [783, 392] width 1202 height 577
click at [1342, 273] on icon "circleInformation" at bounding box center [1345, 277] width 10 height 10
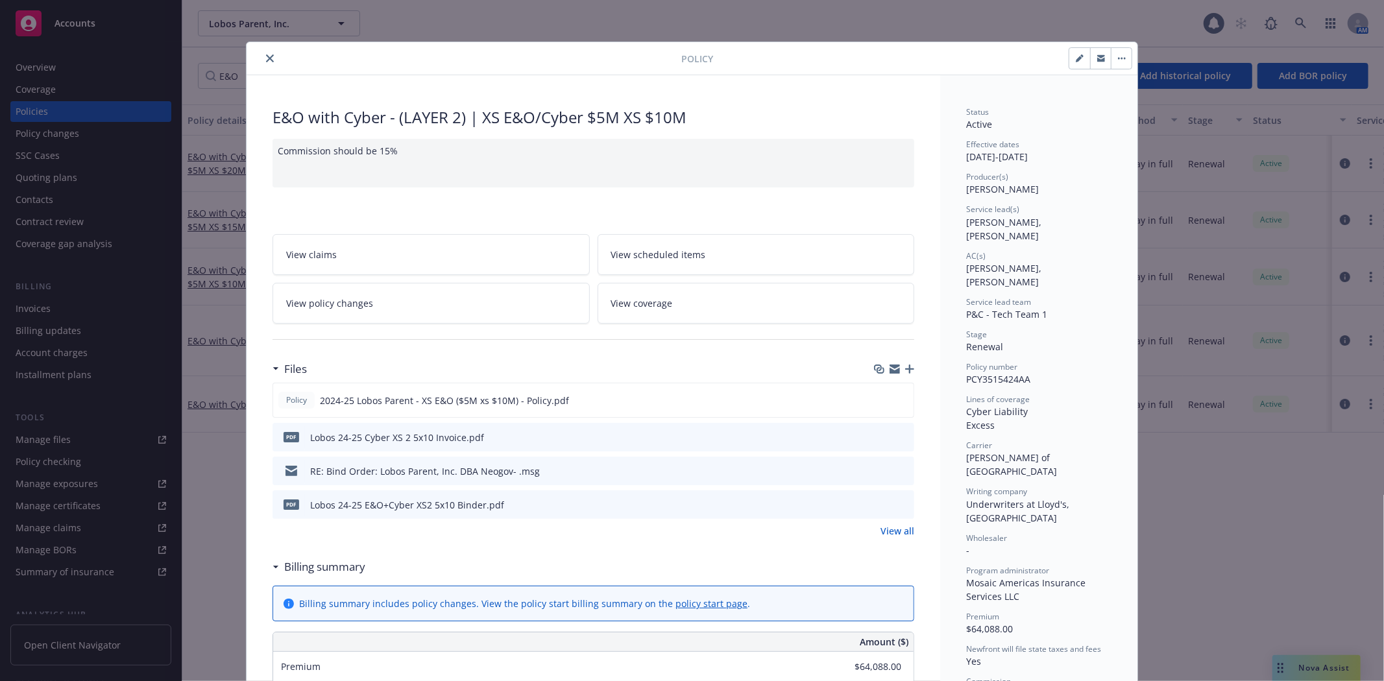
click at [263, 53] on button "close" at bounding box center [270, 59] width 16 height 16
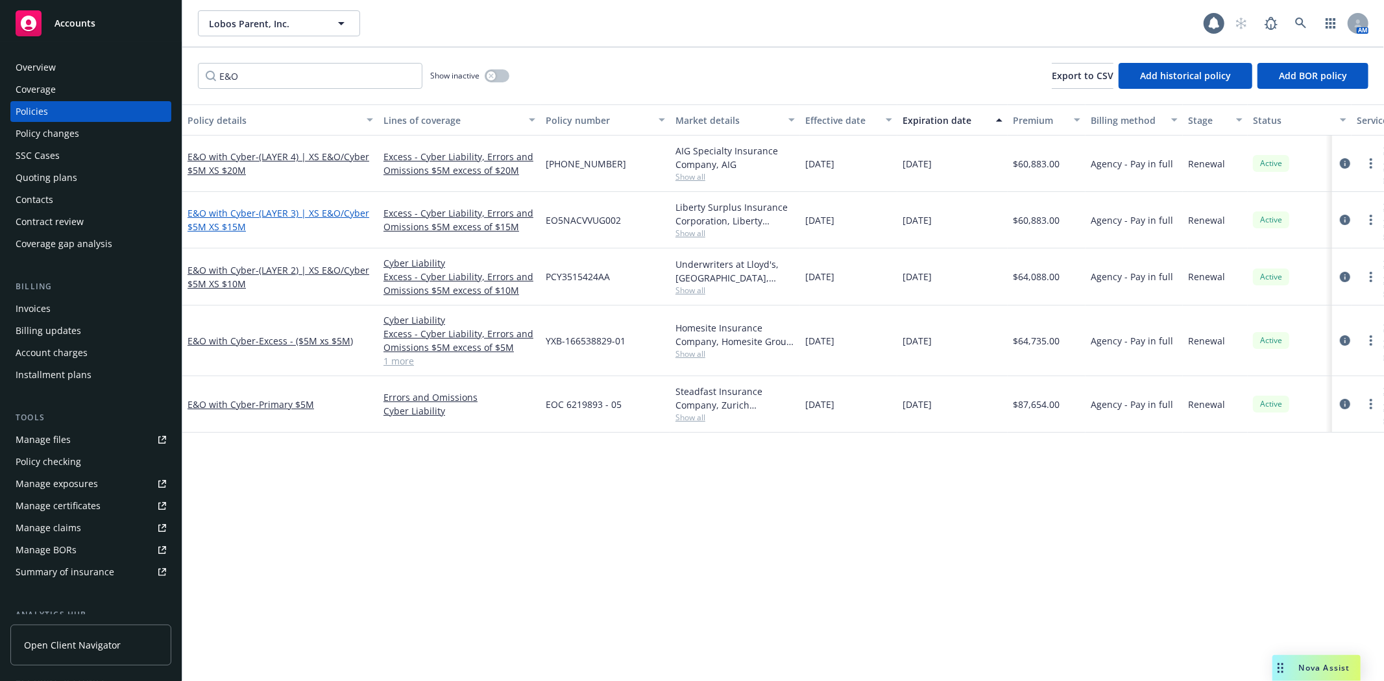
click at [337, 211] on span "- (LAYER 3) | XS E&O/Cyber $5M XS $15M" at bounding box center [279, 220] width 182 height 26
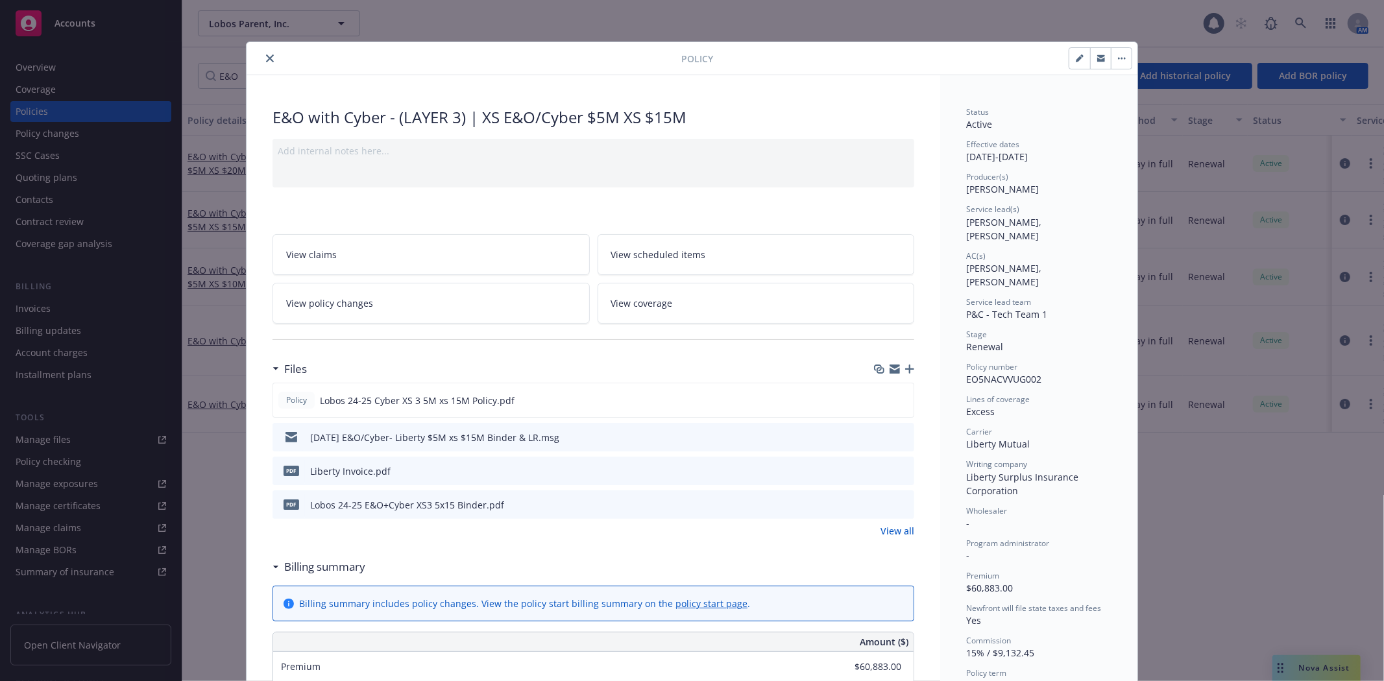
click at [270, 56] on button "close" at bounding box center [270, 59] width 16 height 16
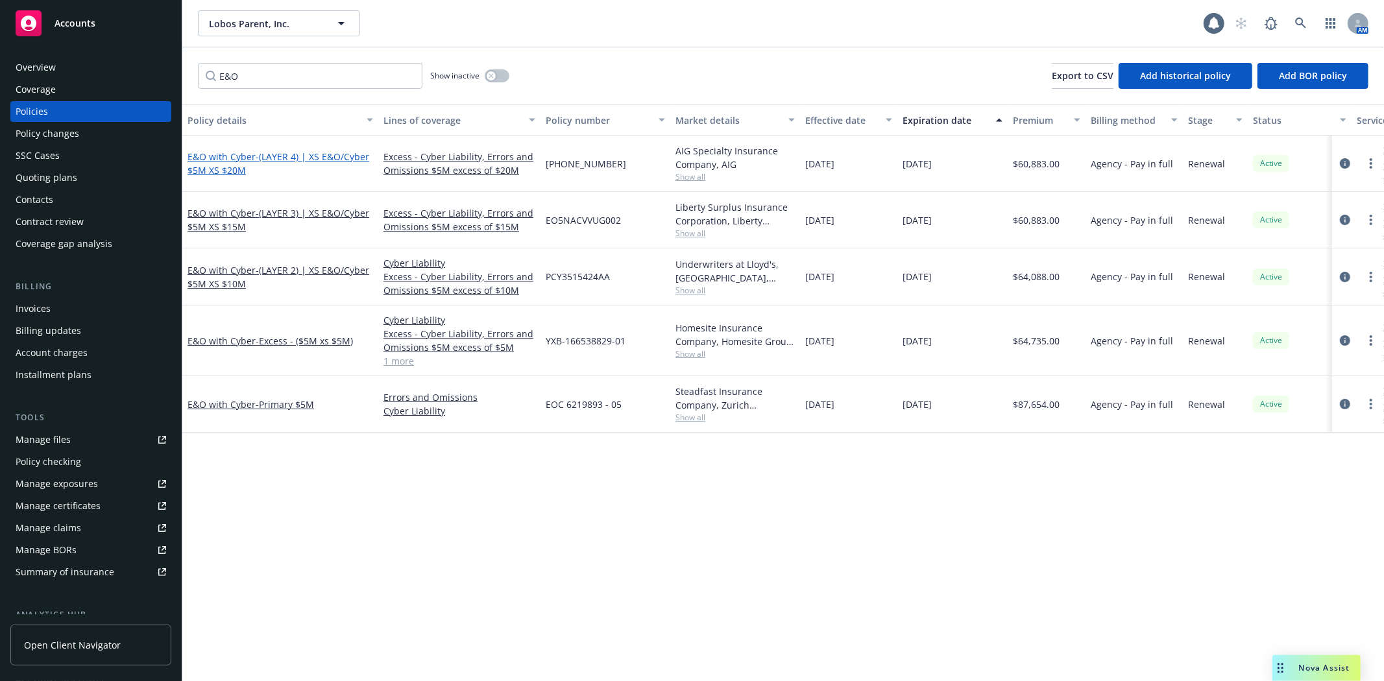
click at [241, 156] on link "E&O with Cyber - (LAYER 4) | XS E&O/Cyber $5M XS $20M" at bounding box center [279, 164] width 182 height 26
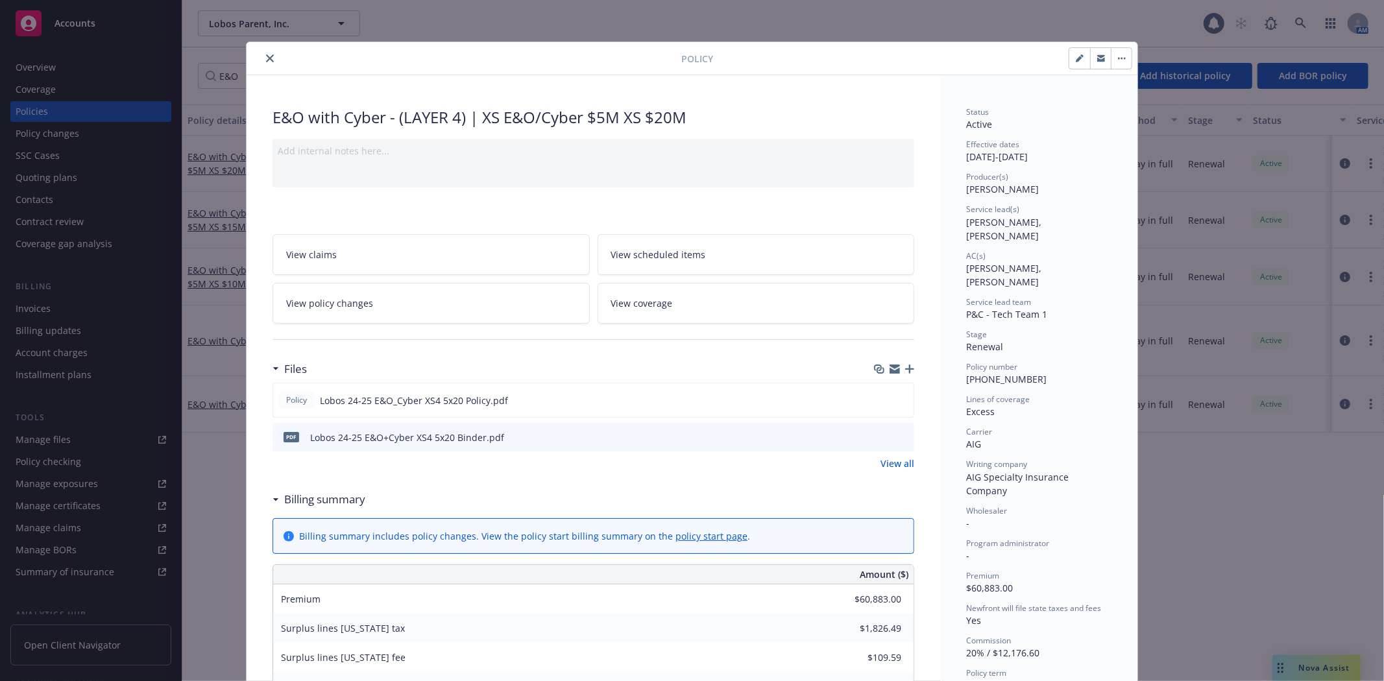
click at [266, 56] on icon "close" at bounding box center [270, 59] width 8 height 8
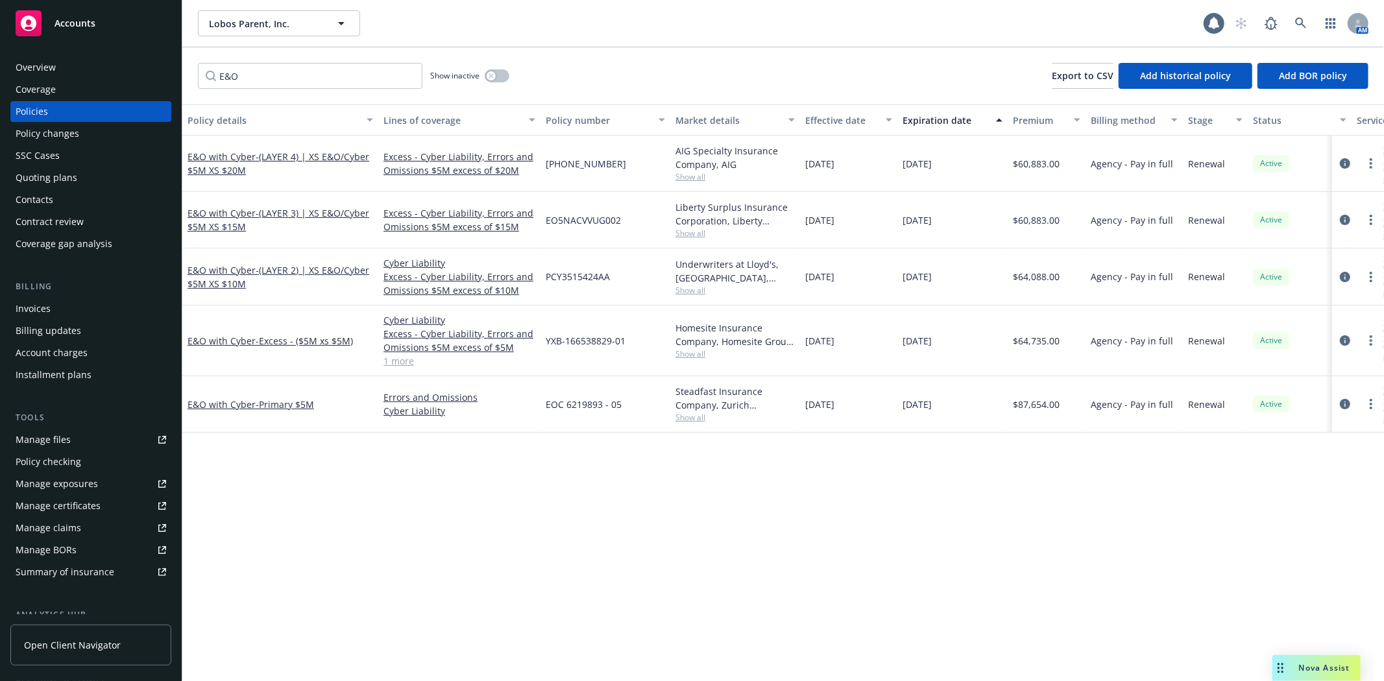
click at [61, 66] on div "Overview" at bounding box center [91, 67] width 151 height 21
